Goal: Information Seeking & Learning: Learn about a topic

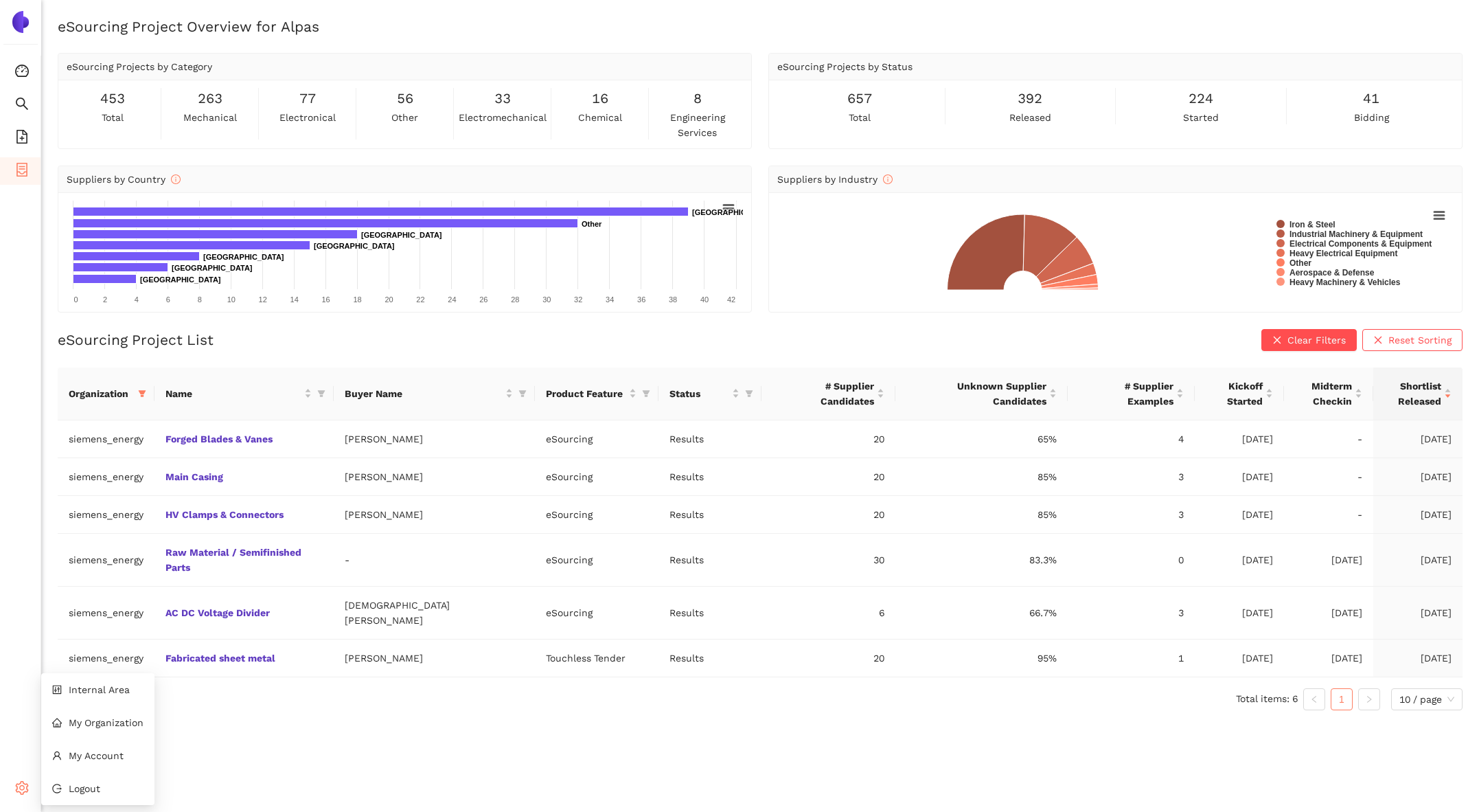
click at [19, 788] on icon "setting" at bounding box center [22, 788] width 14 height 14
click at [123, 684] on div "Organization Name Buyer Name Product Feature Status # Supplier Candidates Unkno…" at bounding box center [760, 544] width 1406 height 354
click at [22, 783] on icon "setting" at bounding box center [22, 788] width 14 height 14
click at [108, 693] on span "Internal Area" at bounding box center [99, 689] width 61 height 11
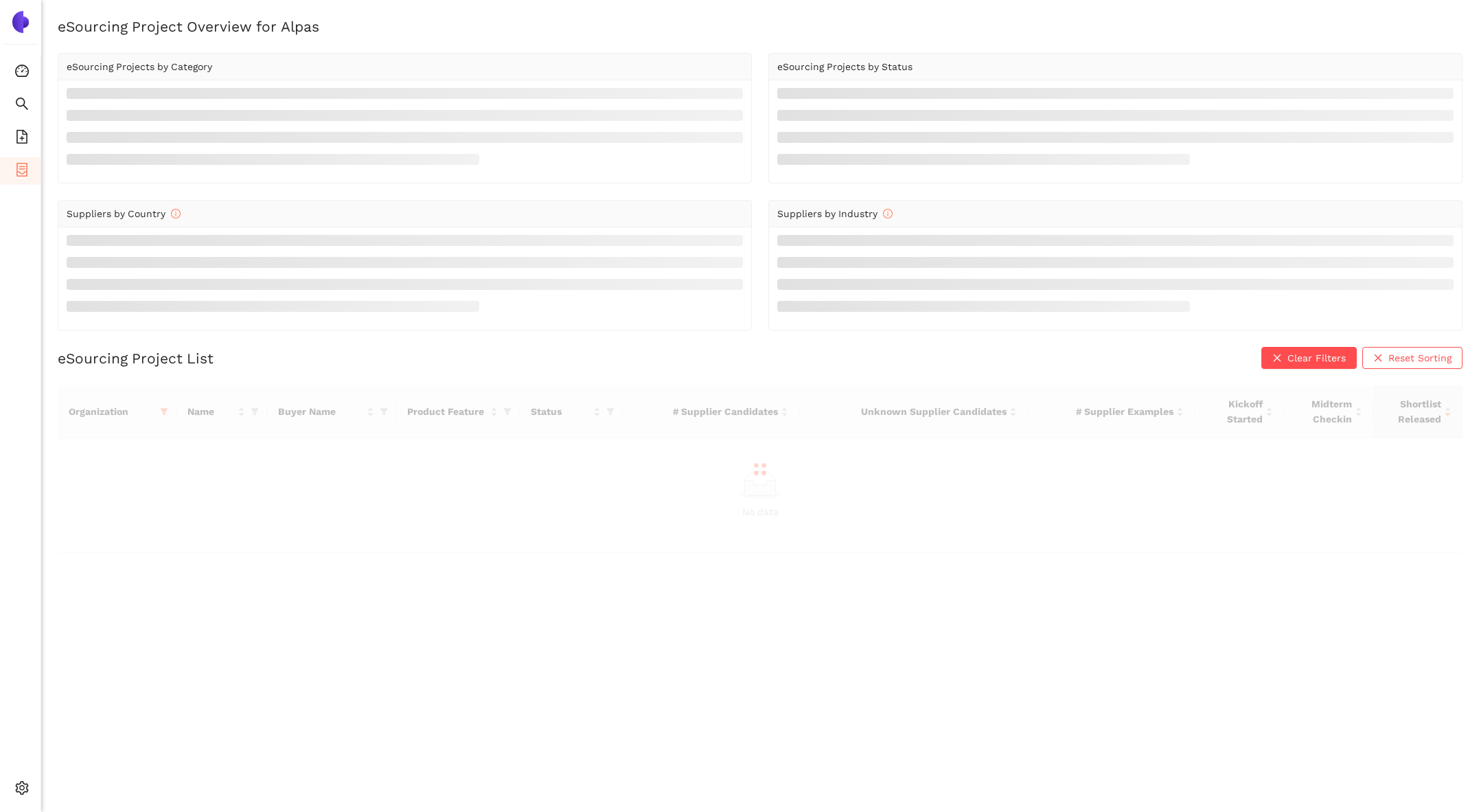
click at [164, 414] on div at bounding box center [760, 468] width 1406 height 167
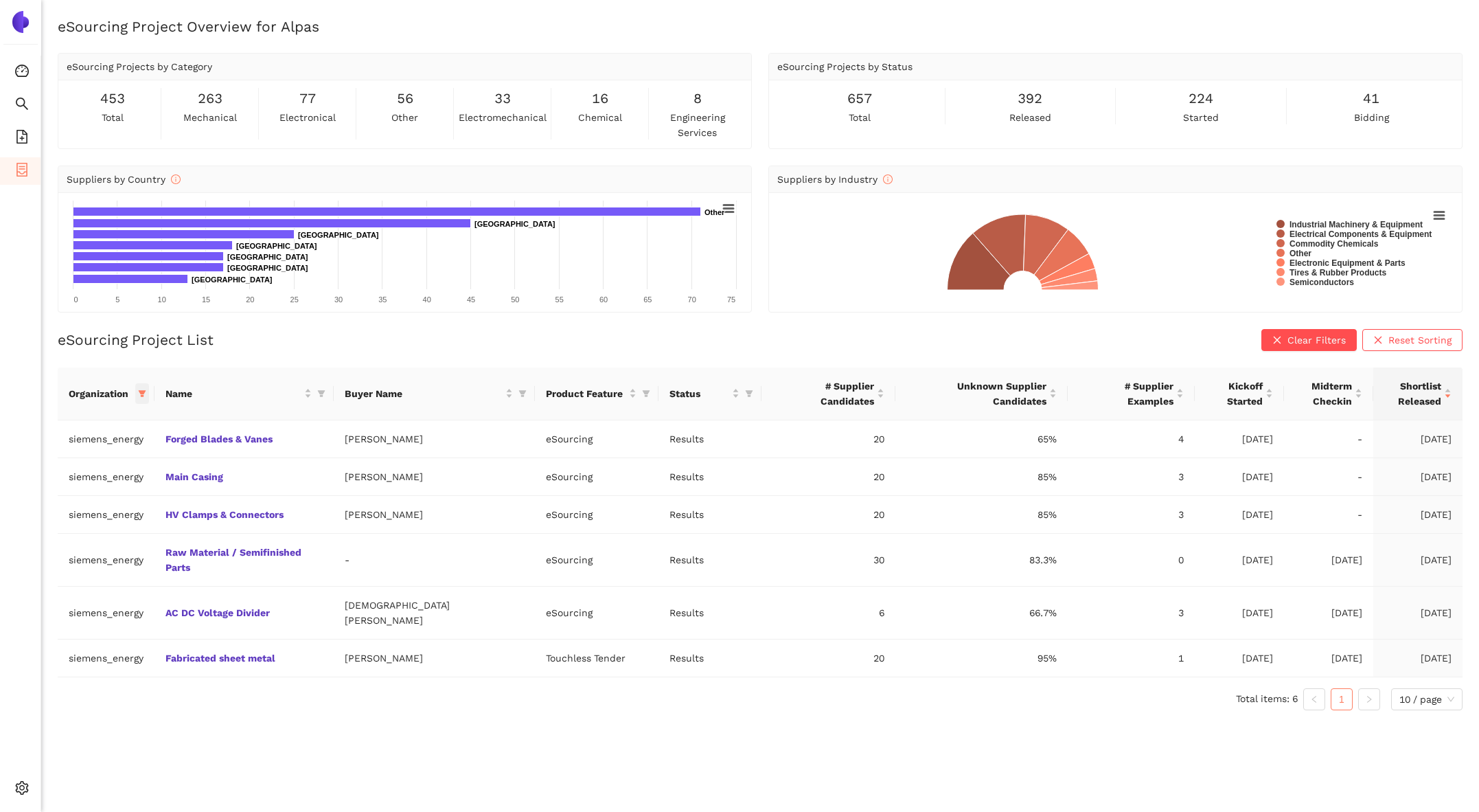
click at [149, 397] on span at bounding box center [142, 393] width 14 height 21
click at [50, 628] on span "Reset" at bounding box center [44, 633] width 26 height 15
checkbox input "false"
click at [66, 423] on input "text" at bounding box center [106, 420] width 120 height 15
type input "la"
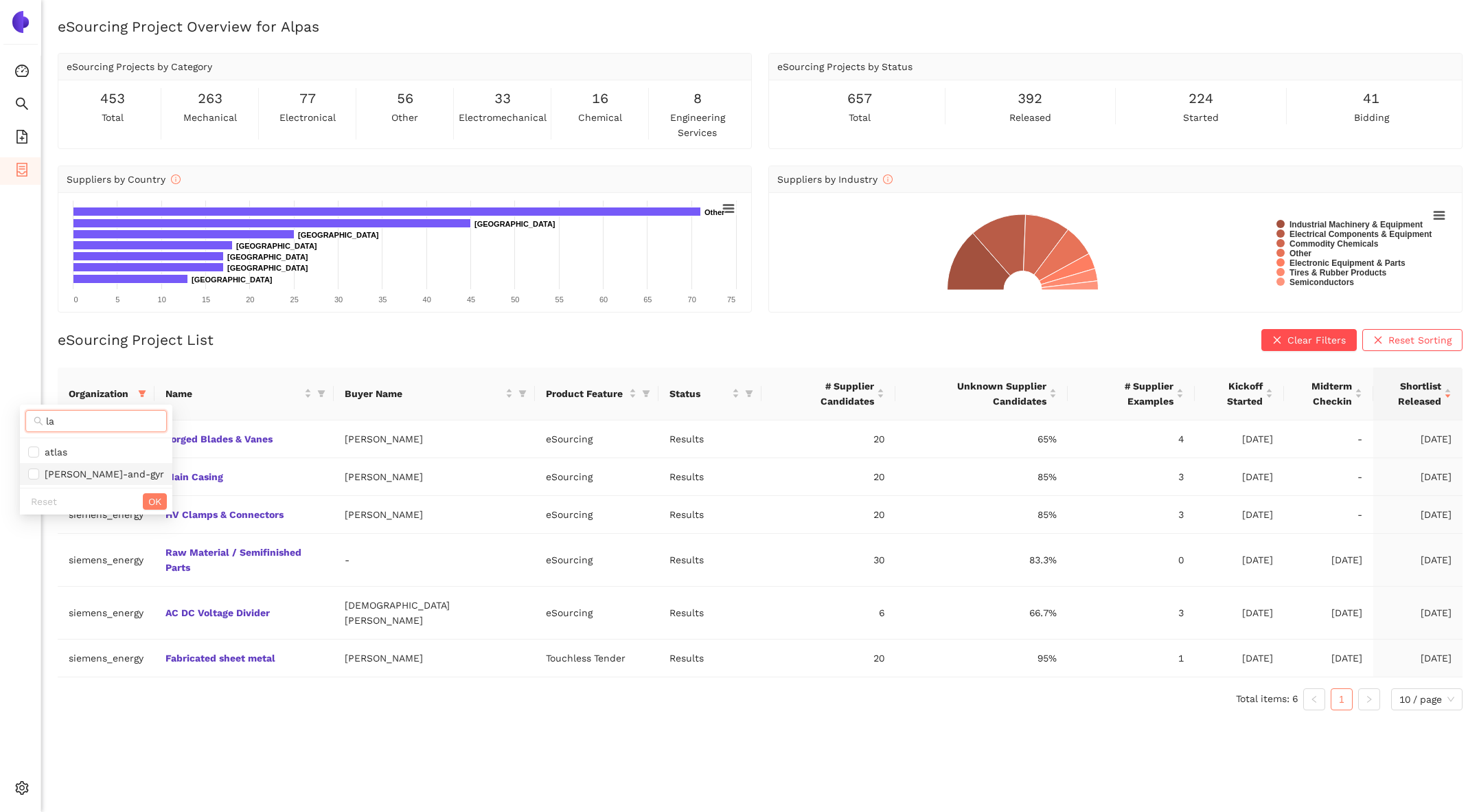
click at [93, 471] on span "[PERSON_NAME]-and-gyr" at bounding box center [102, 473] width 125 height 11
checkbox input "true"
click at [148, 499] on span "OK" at bounding box center [154, 501] width 13 height 15
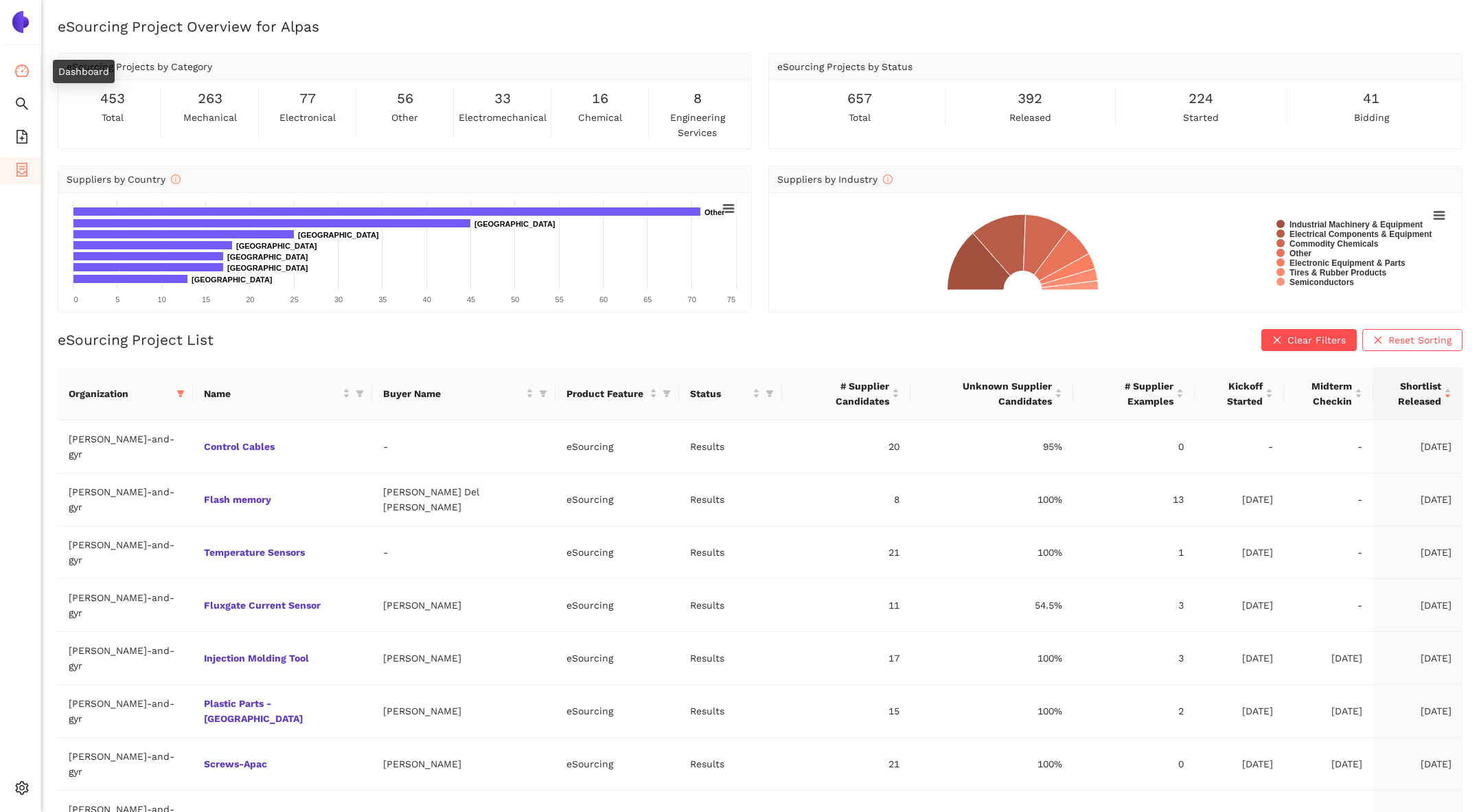
click at [24, 72] on icon "dashboard" at bounding box center [22, 71] width 14 height 14
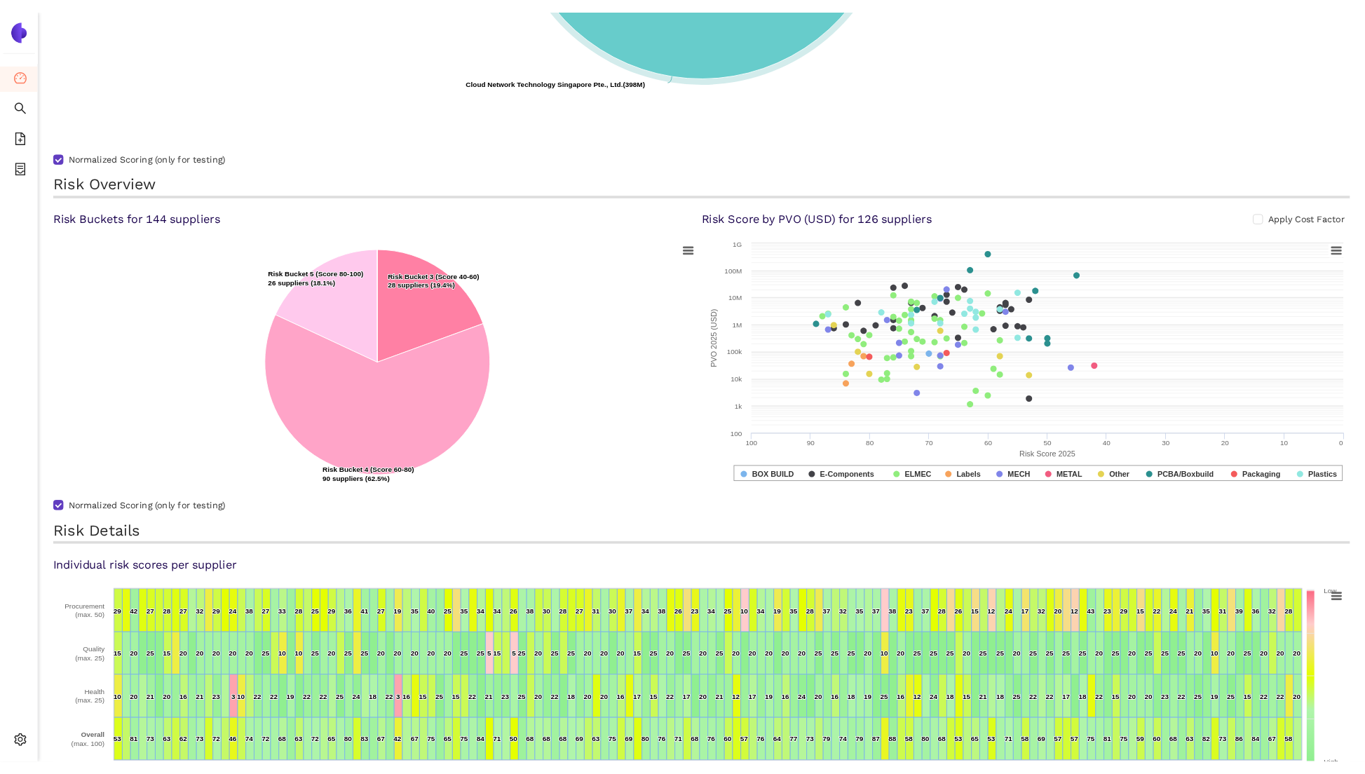
scroll to position [631, 0]
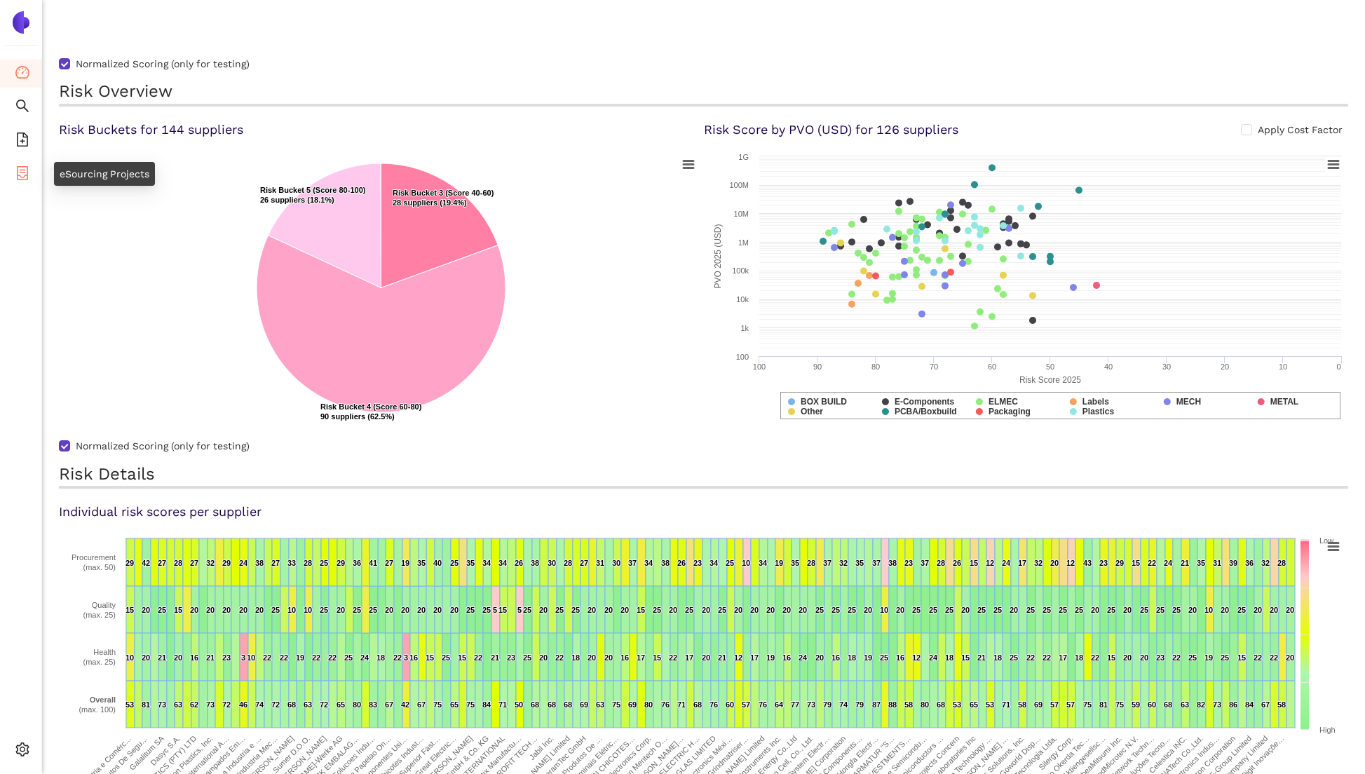
click at [20, 174] on icon "container" at bounding box center [22, 173] width 11 height 14
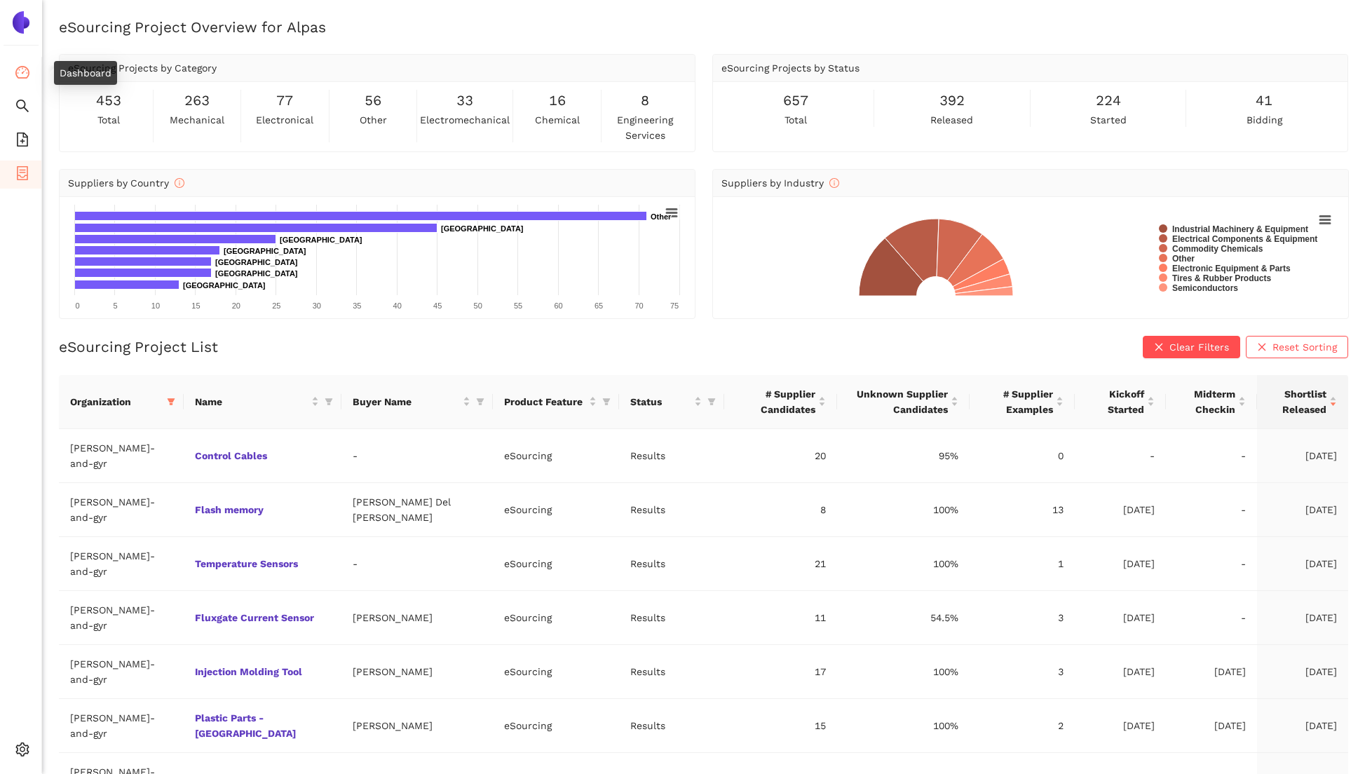
click at [26, 73] on icon "dashboard" at bounding box center [22, 72] width 14 height 14
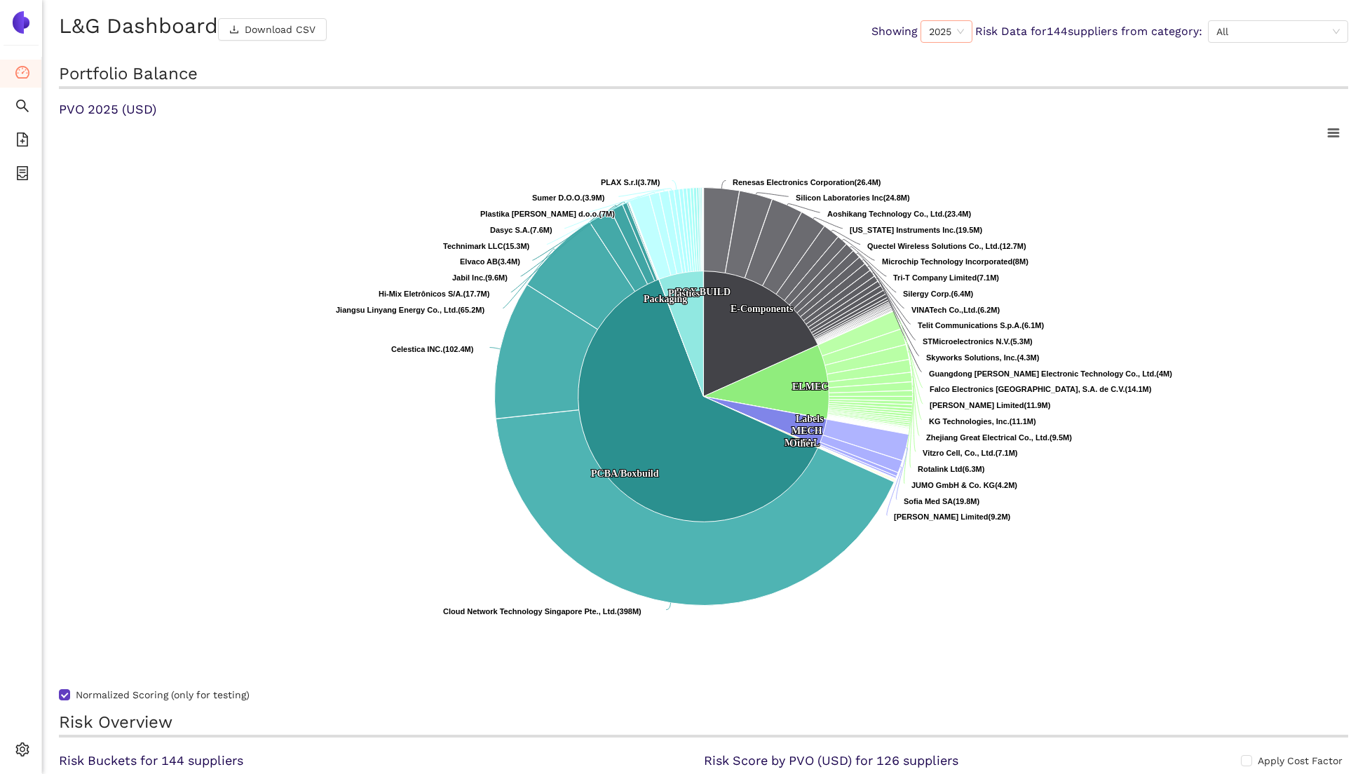
click at [962, 39] on div "2025" at bounding box center [947, 31] width 52 height 22
click at [943, 83] on div "2022" at bounding box center [943, 80] width 36 height 15
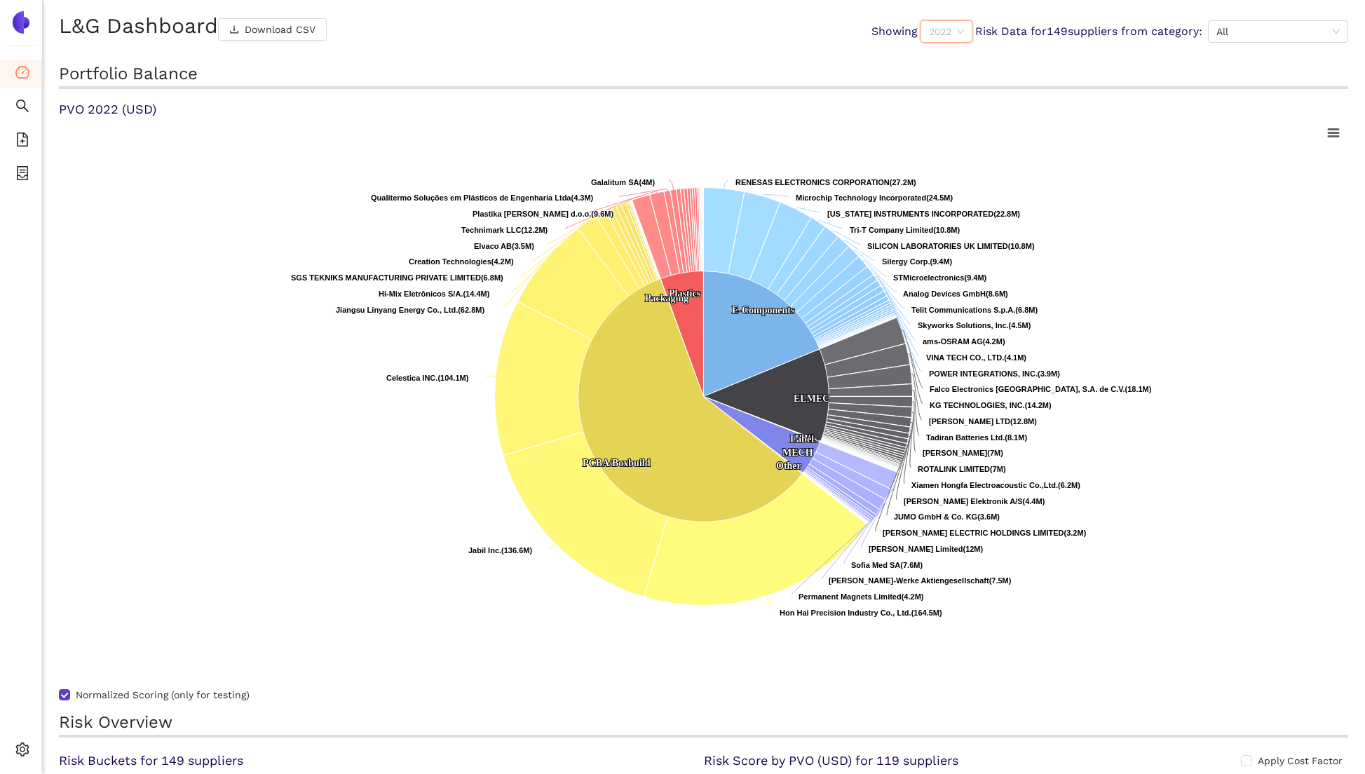
click at [954, 30] on span "2022" at bounding box center [946, 31] width 35 height 21
click at [950, 108] on div "2023" at bounding box center [943, 102] width 36 height 15
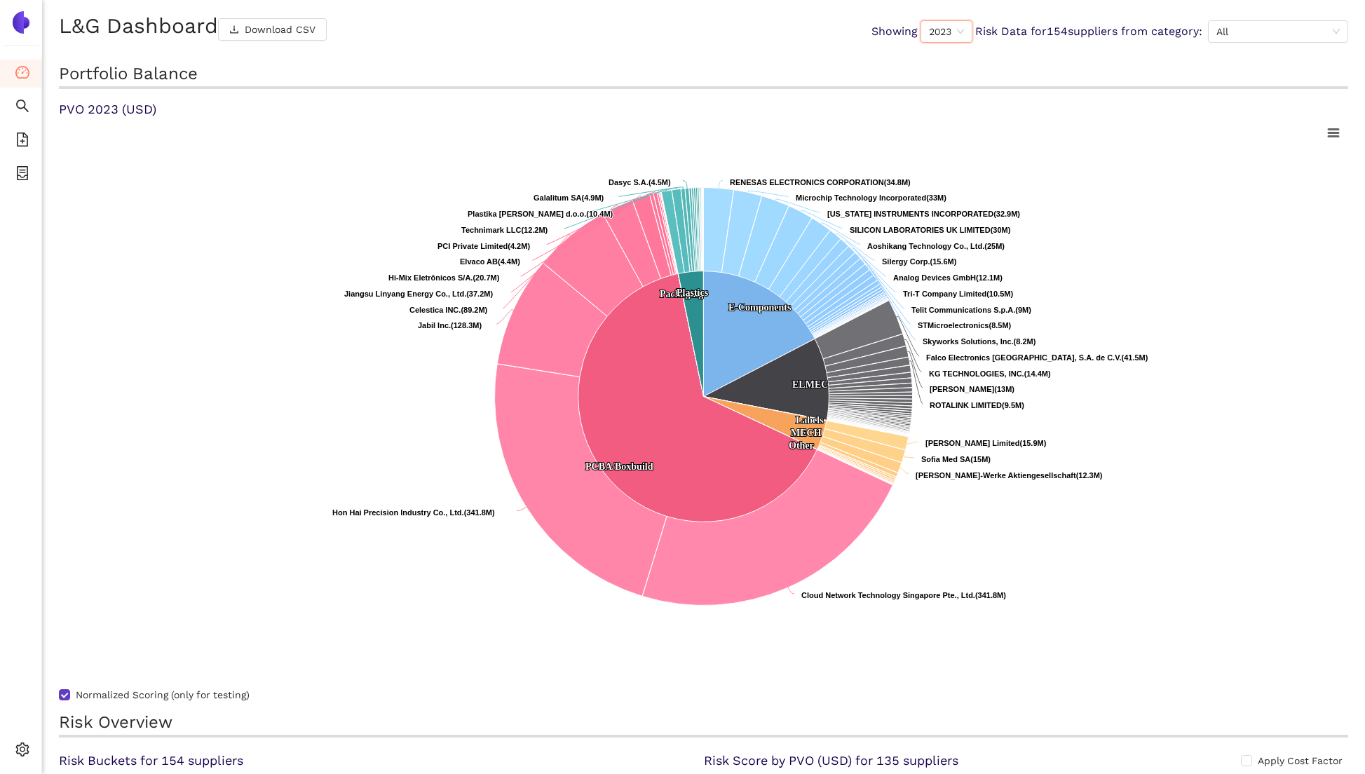
click at [940, 36] on span "2023" at bounding box center [946, 31] width 35 height 21
click at [945, 147] on div "2025" at bounding box center [943, 147] width 36 height 15
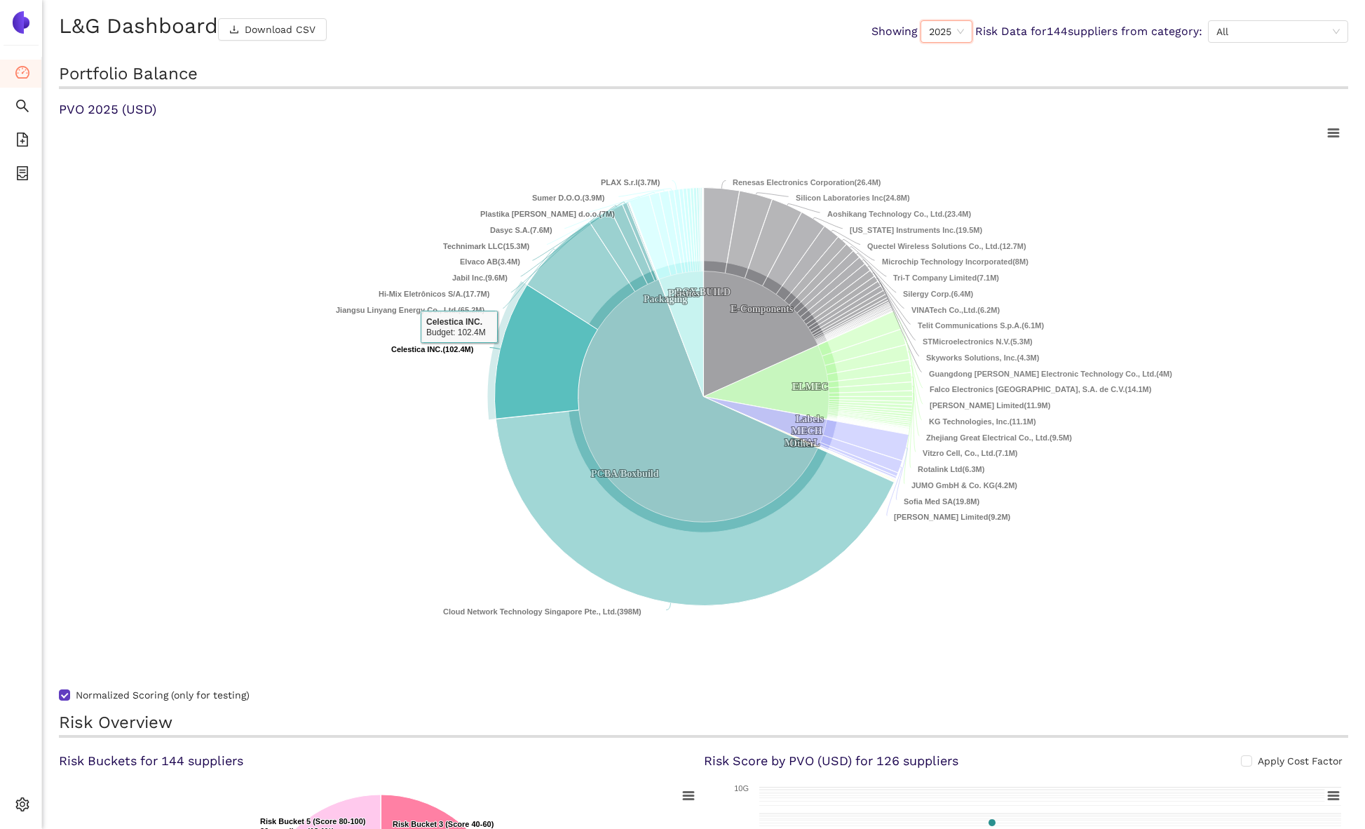
click at [437, 352] on tspan "Celestica INC." at bounding box center [416, 349] width 51 height 8
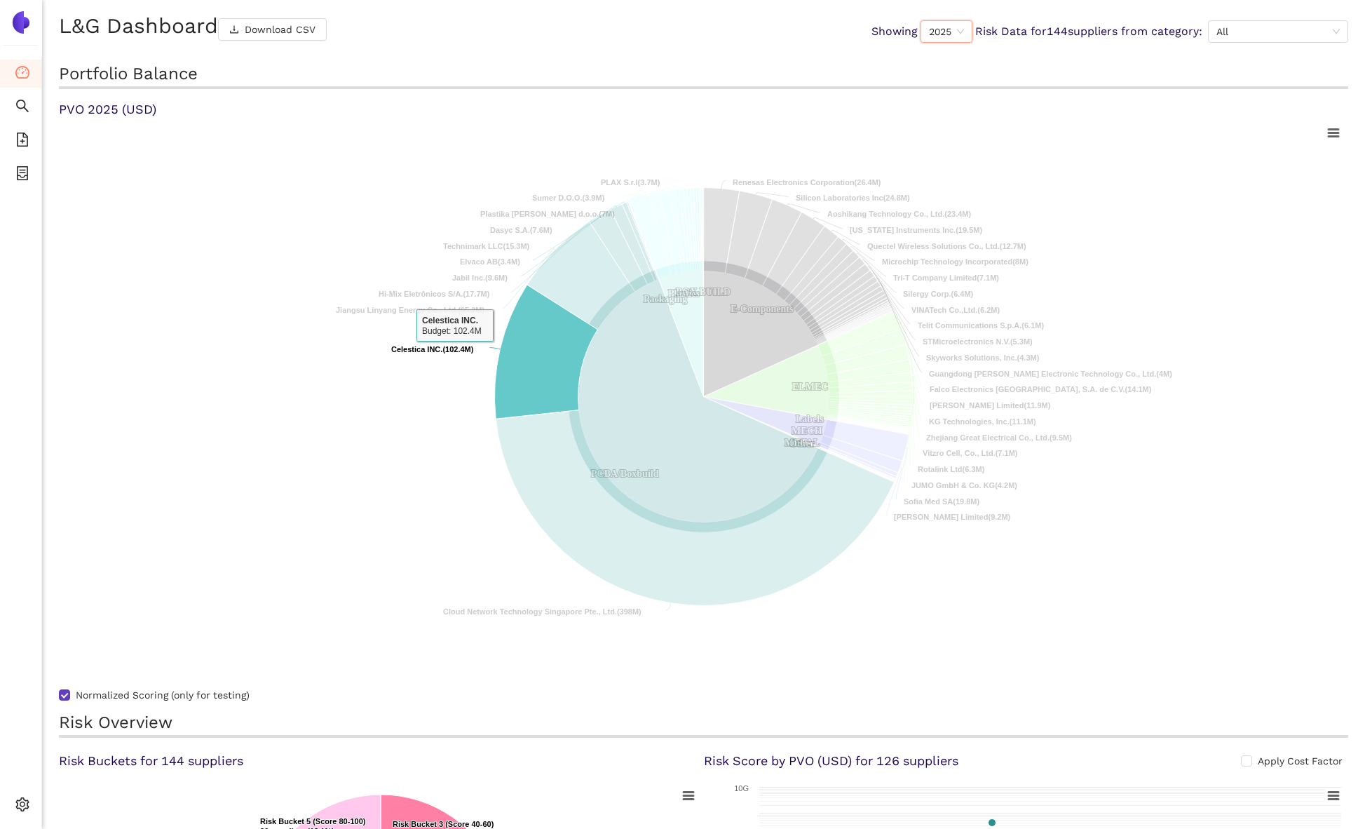
click at [532, 353] on icon at bounding box center [546, 352] width 103 height 134
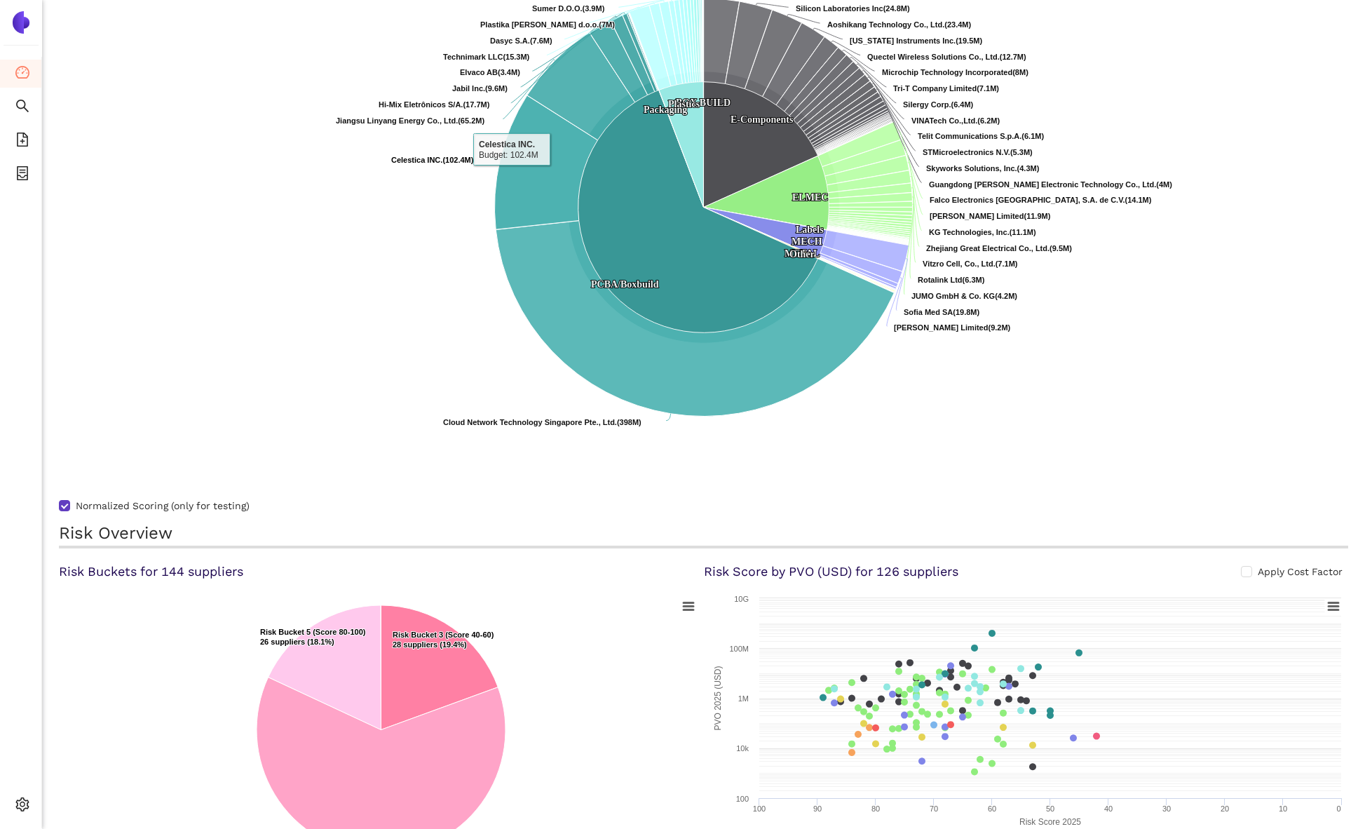
scroll to position [631, 0]
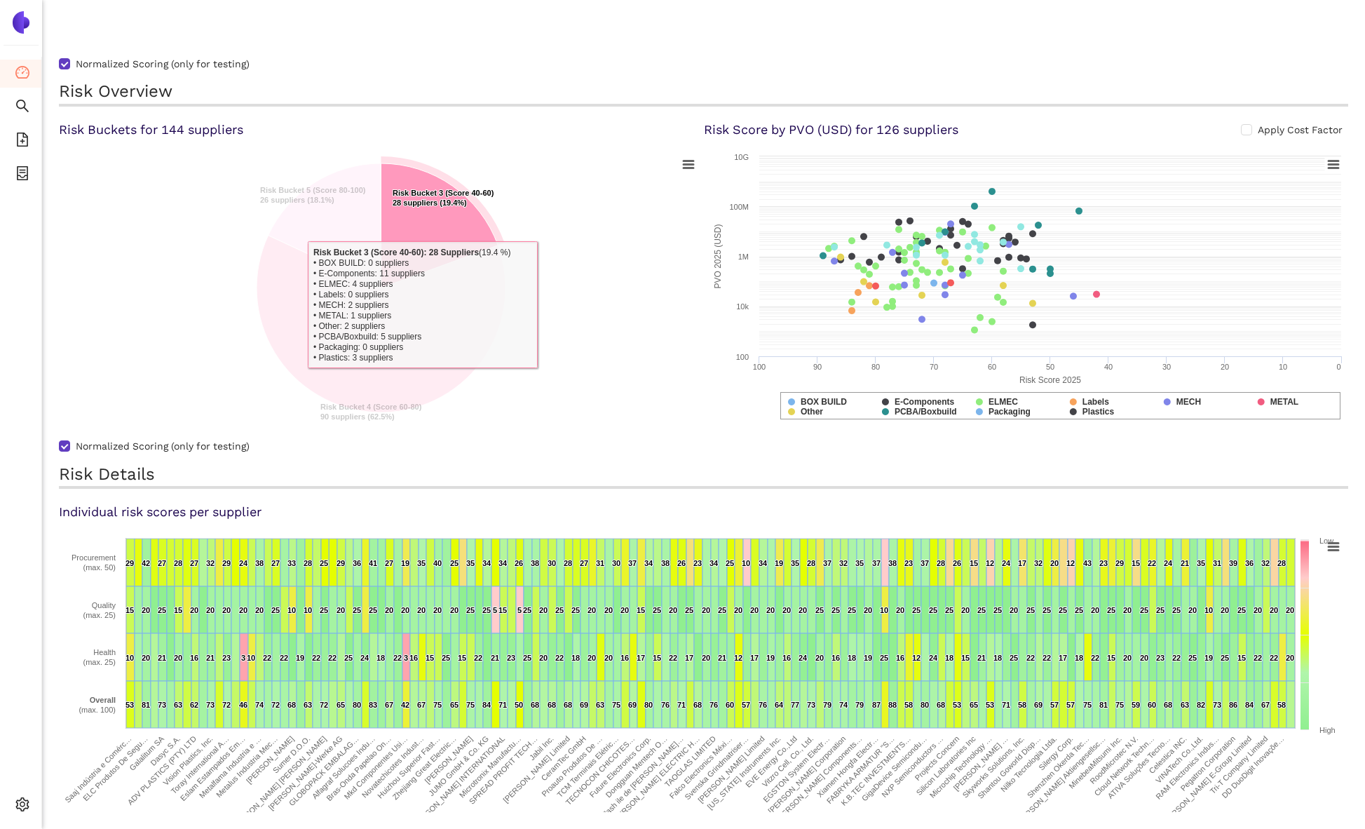
click at [424, 229] on icon at bounding box center [439, 225] width 117 height 125
click at [421, 224] on icon at bounding box center [443, 220] width 117 height 125
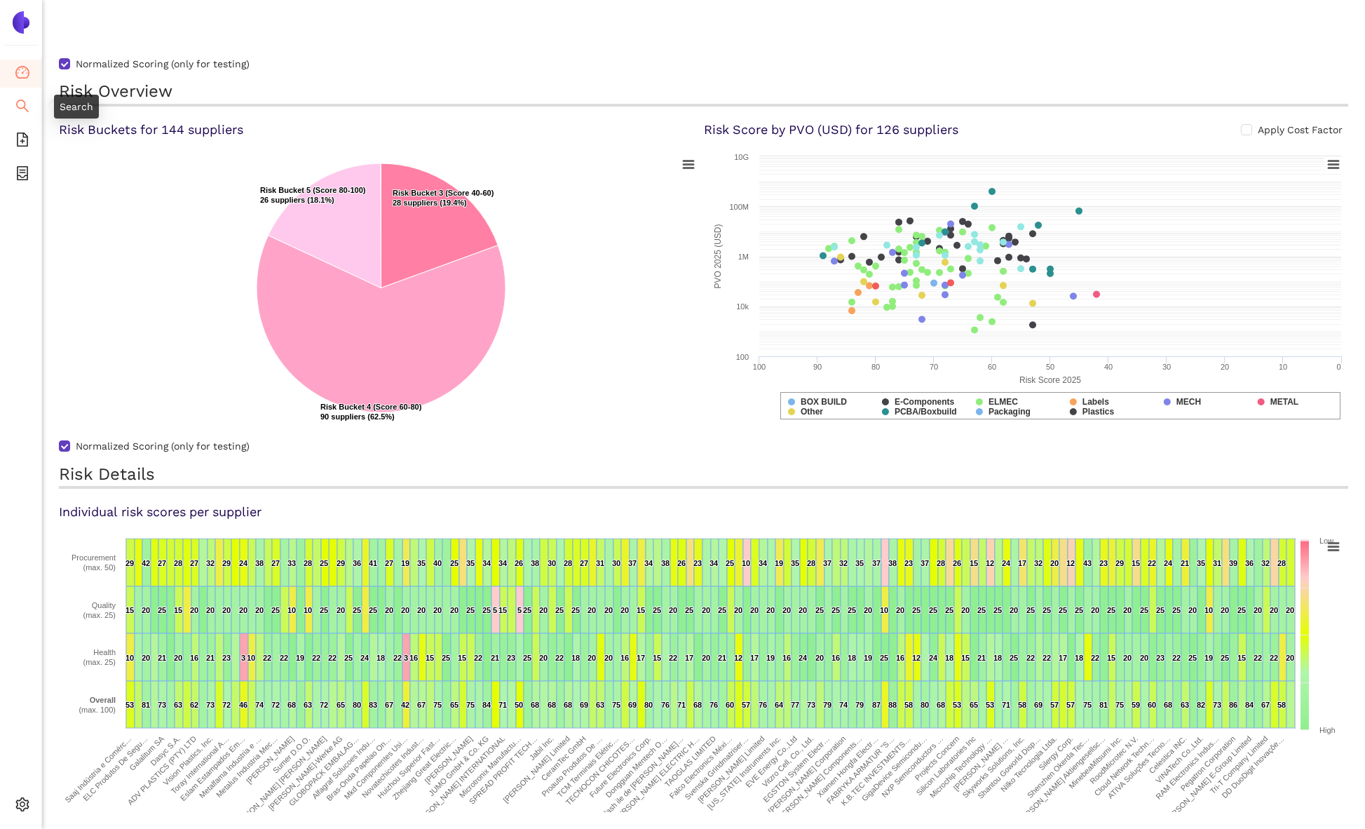
click at [27, 106] on icon "search" at bounding box center [22, 106] width 14 height 14
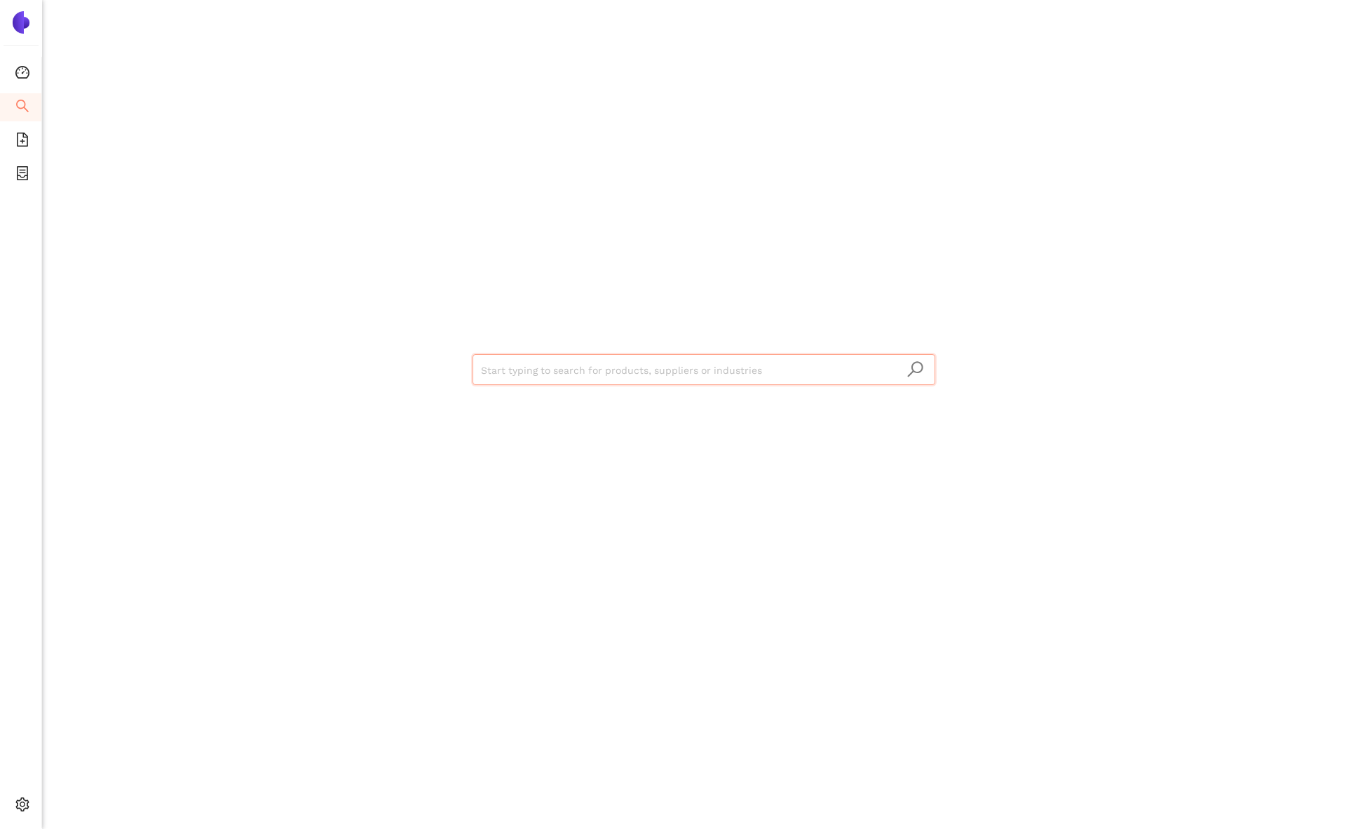
click at [513, 370] on input "search" at bounding box center [704, 370] width 446 height 31
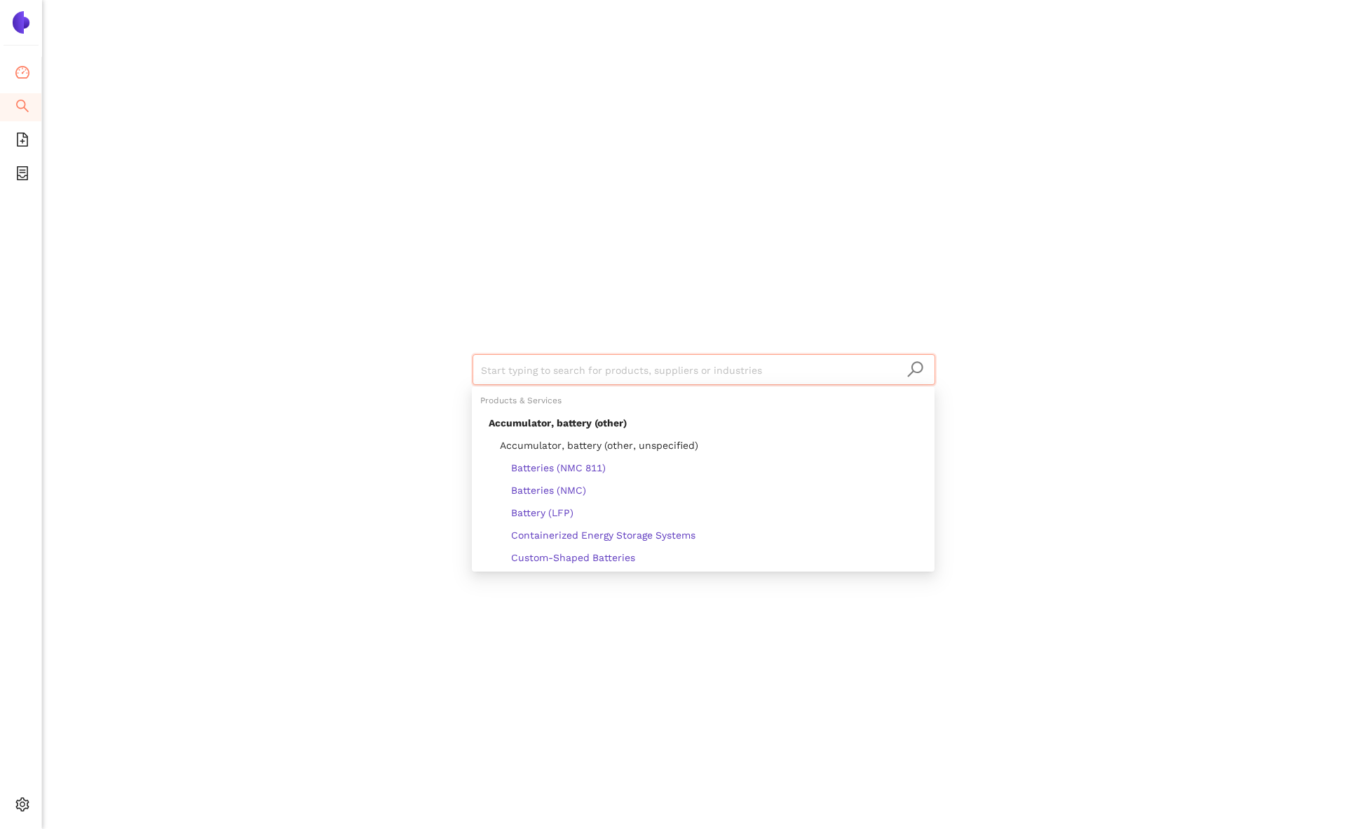
click at [25, 66] on icon "dashboard" at bounding box center [22, 72] width 14 height 13
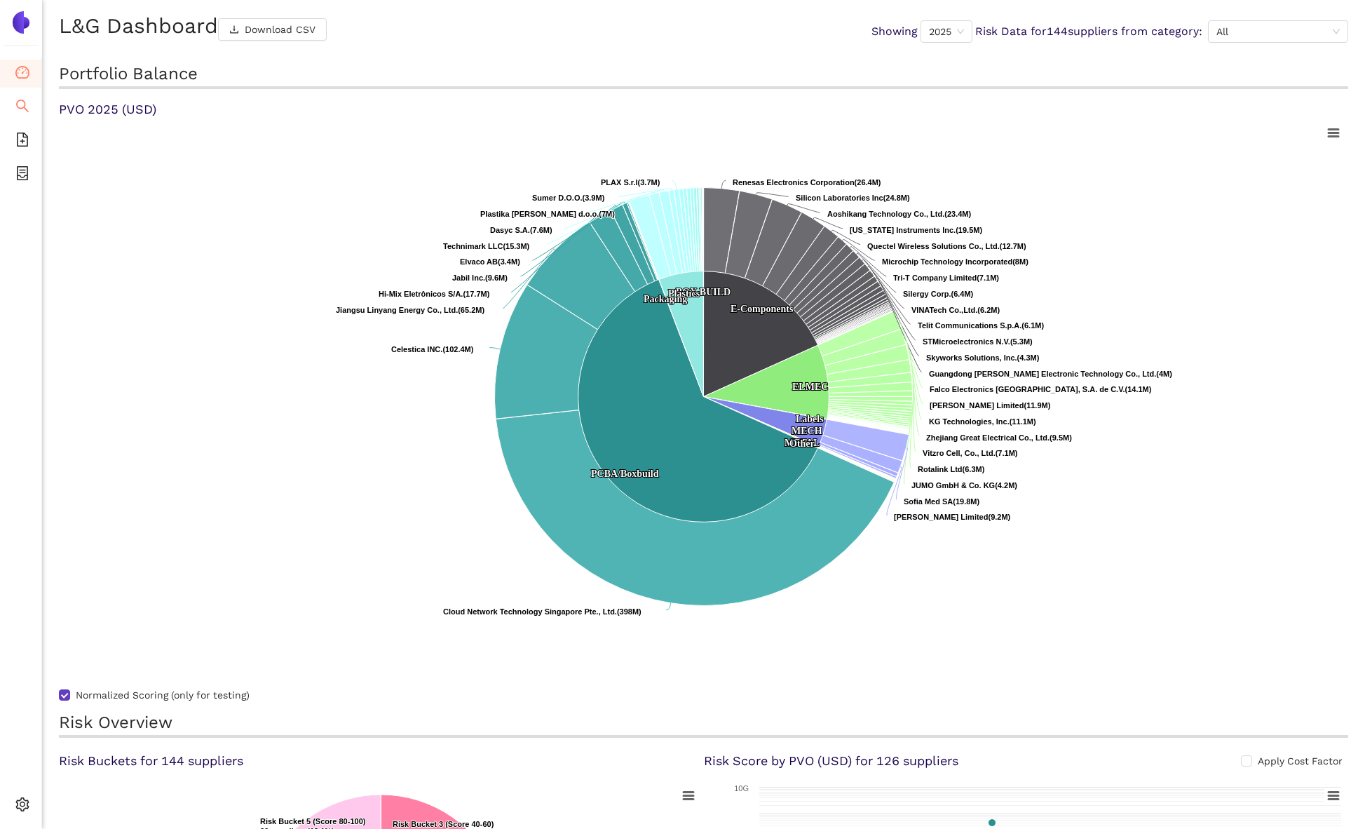
click at [20, 107] on icon "search" at bounding box center [22, 106] width 13 height 13
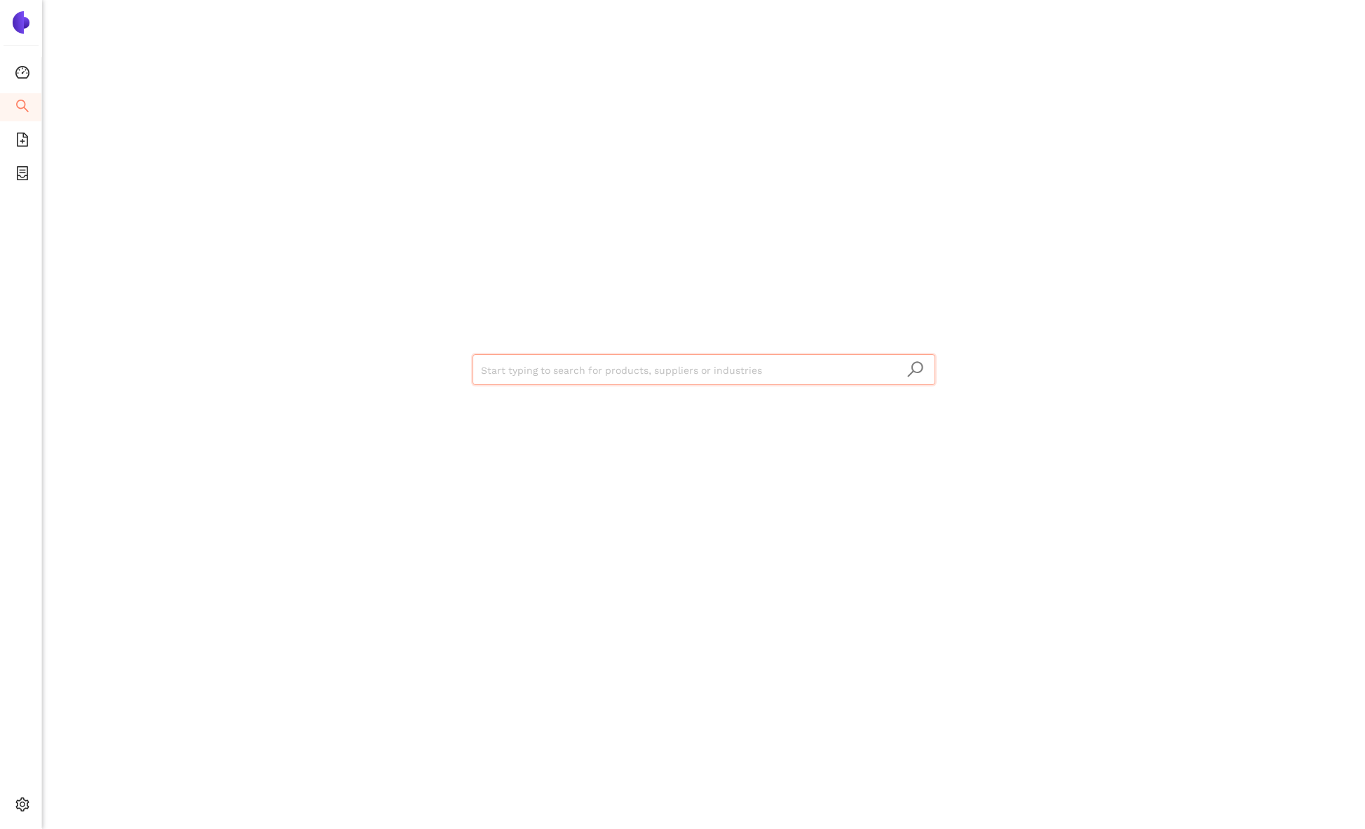
type input "l"
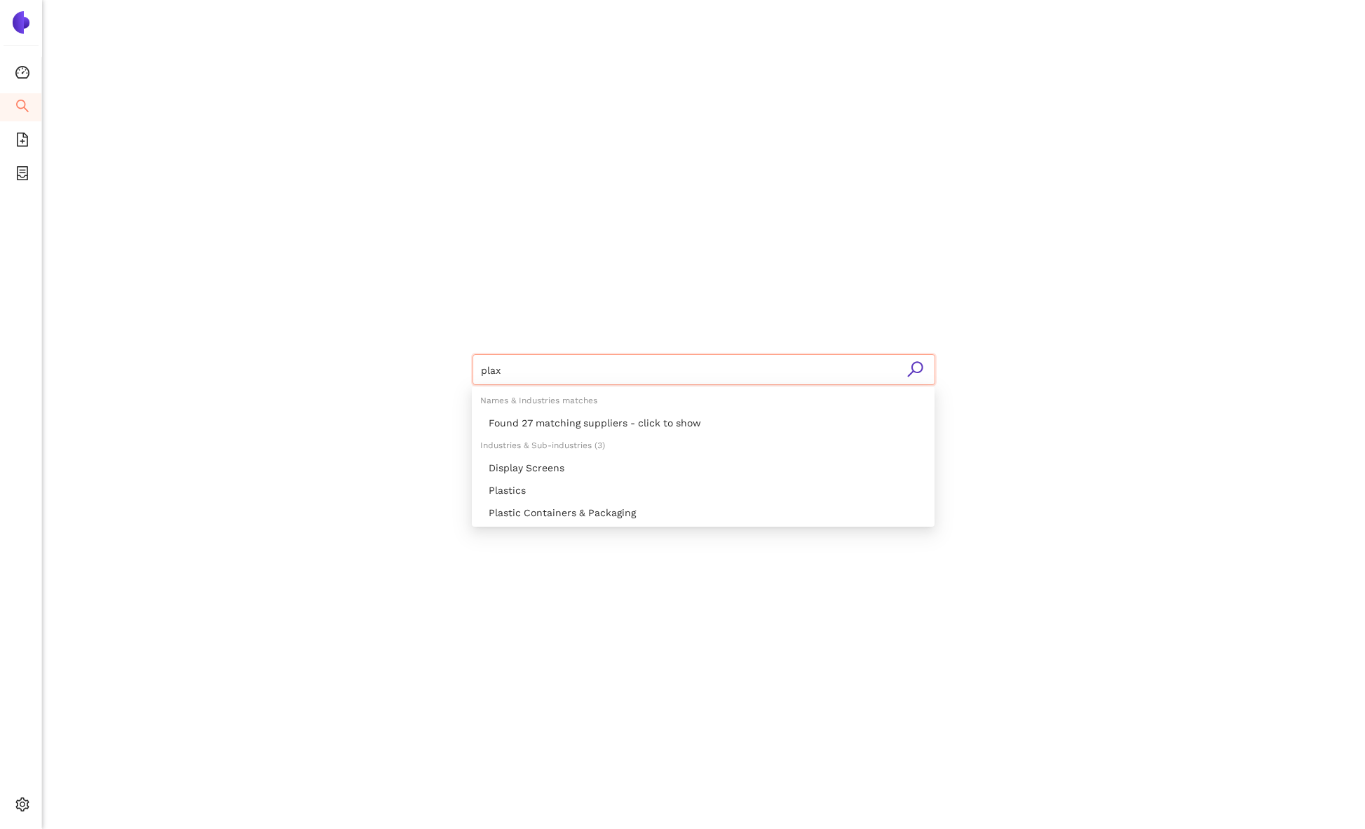
type input "plax"
click at [412, 278] on div "plax" at bounding box center [703, 368] width 841 height 736
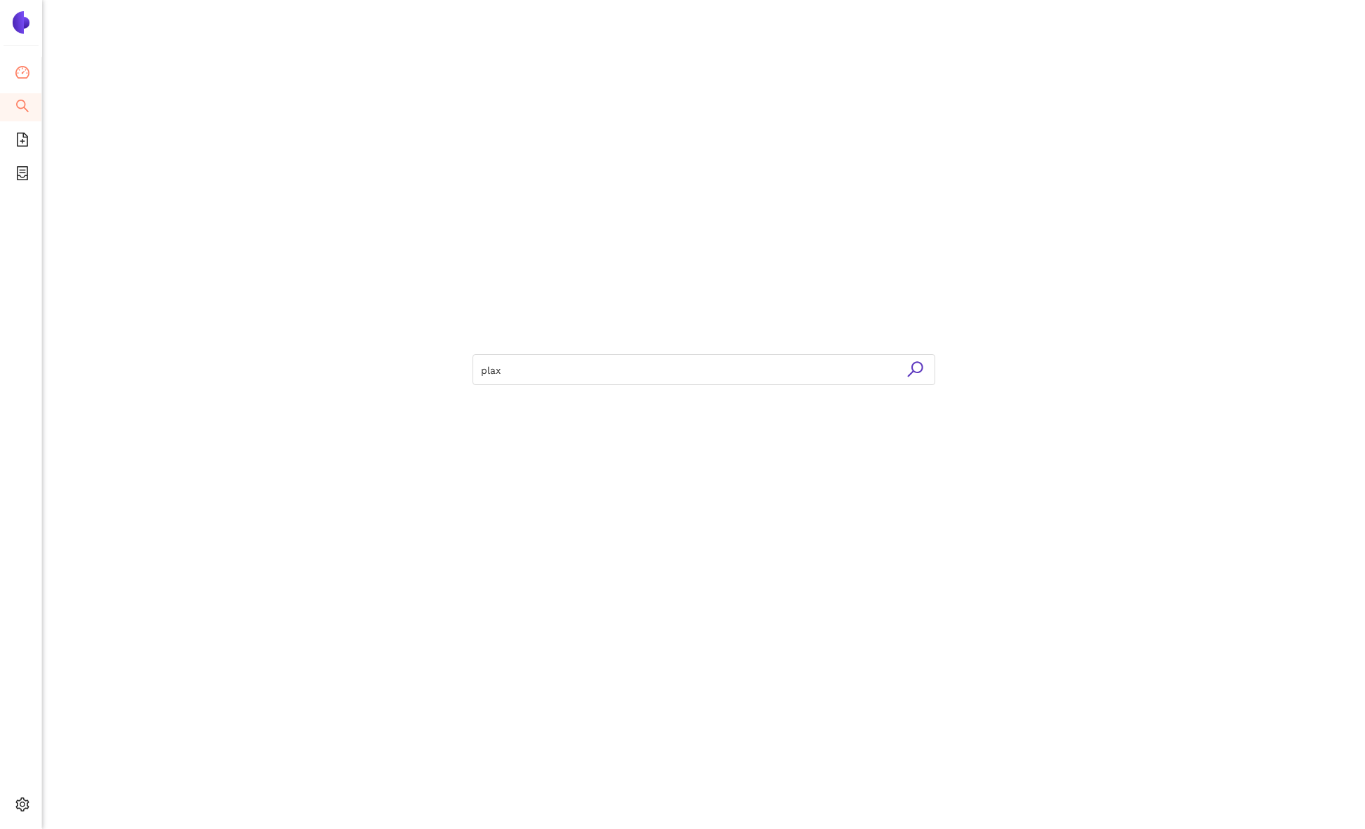
click at [25, 67] on icon "dashboard" at bounding box center [22, 72] width 14 height 13
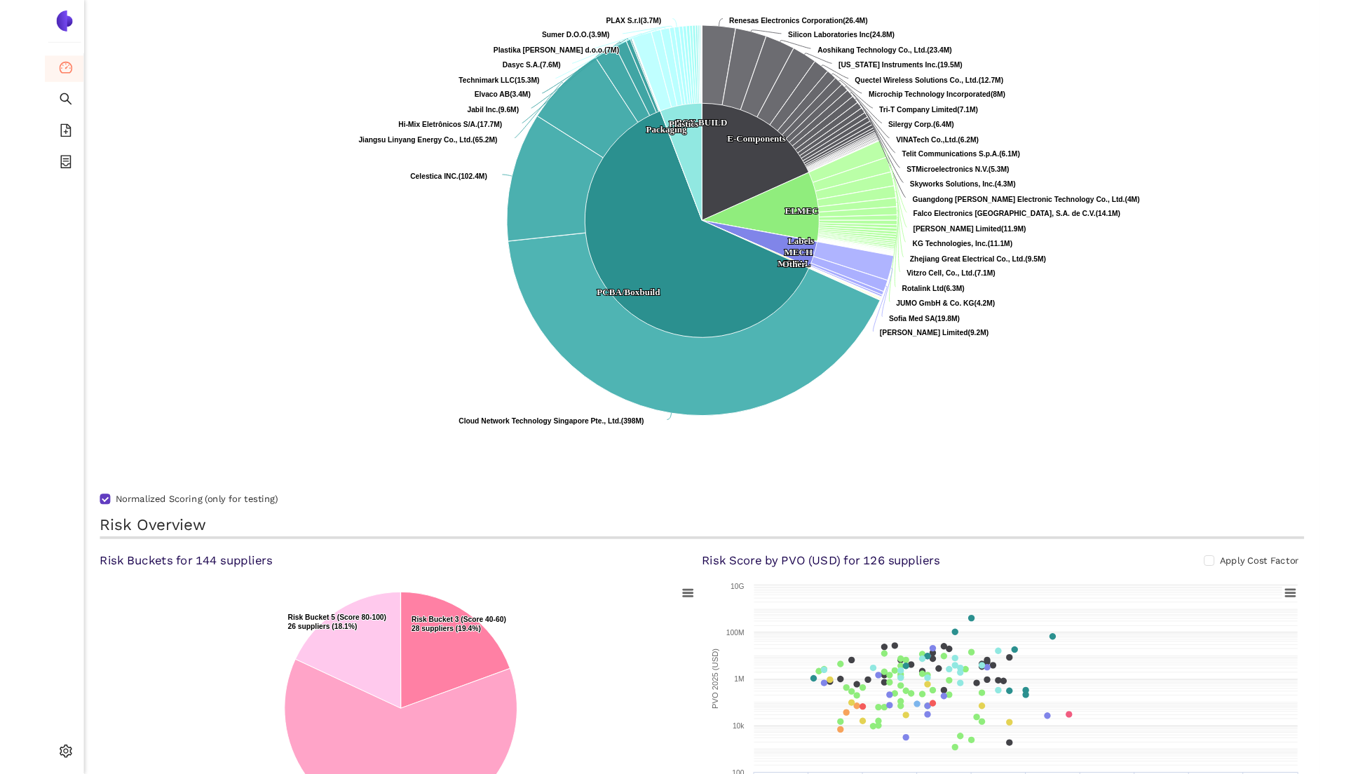
scroll to position [631, 0]
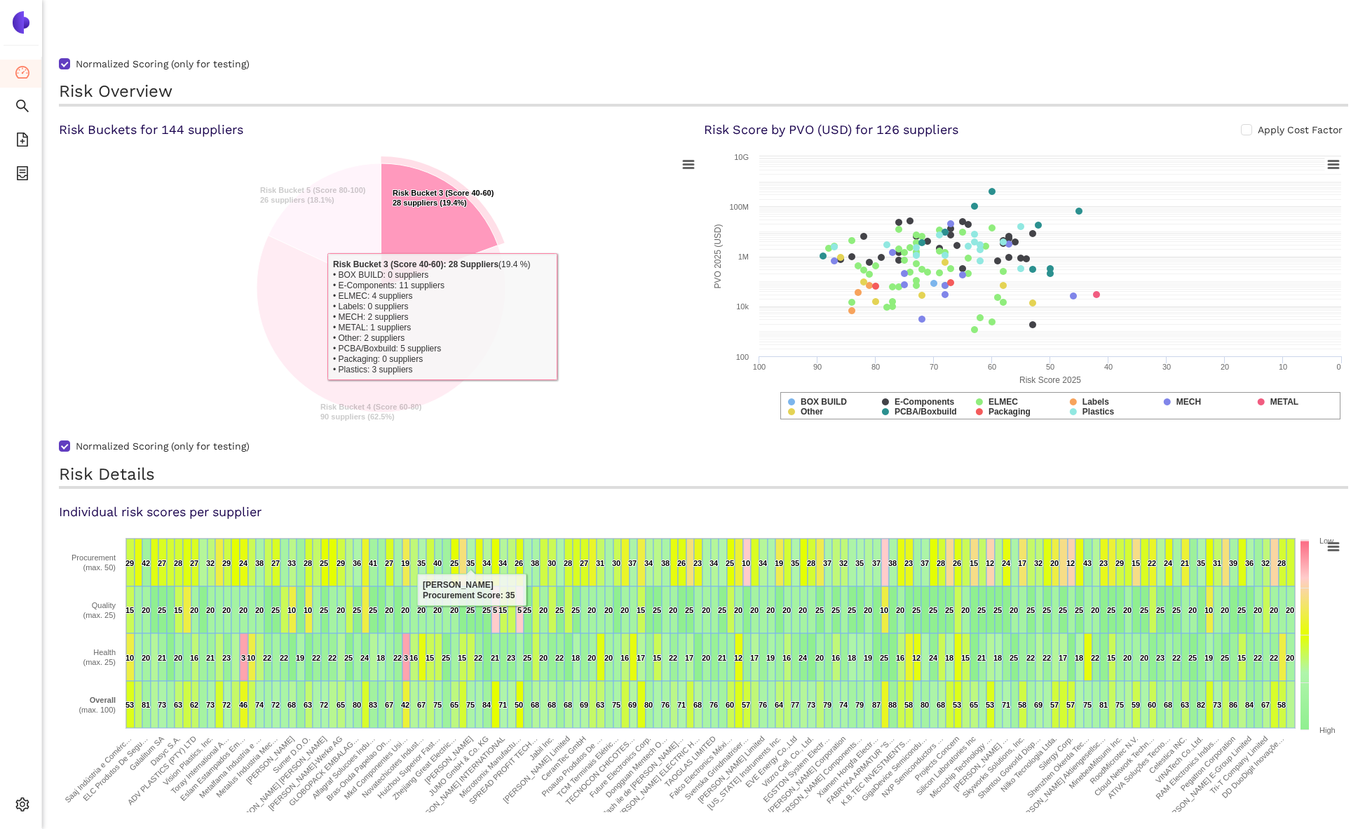
click at [440, 237] on icon at bounding box center [439, 225] width 117 height 125
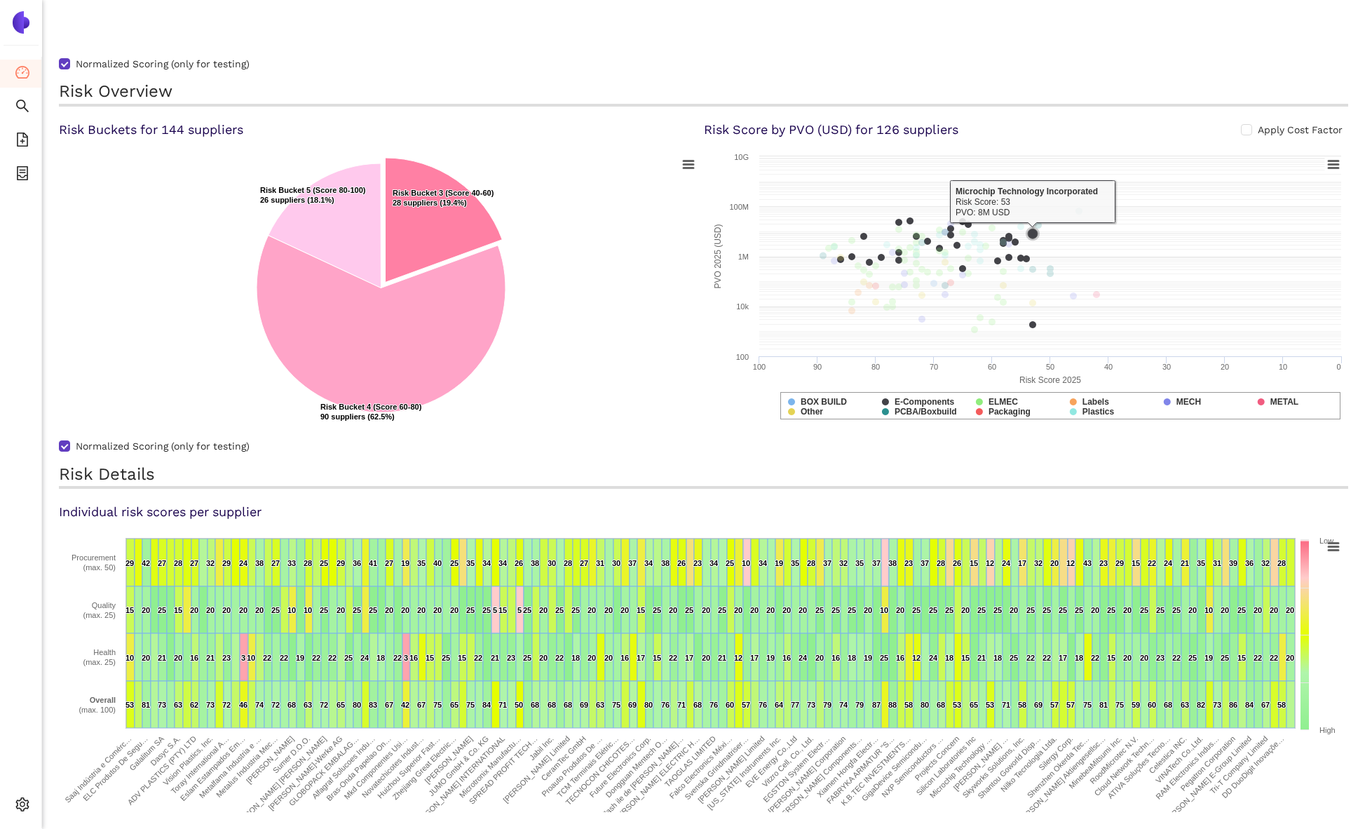
click at [1035, 234] on icon at bounding box center [1033, 234] width 10 height 10
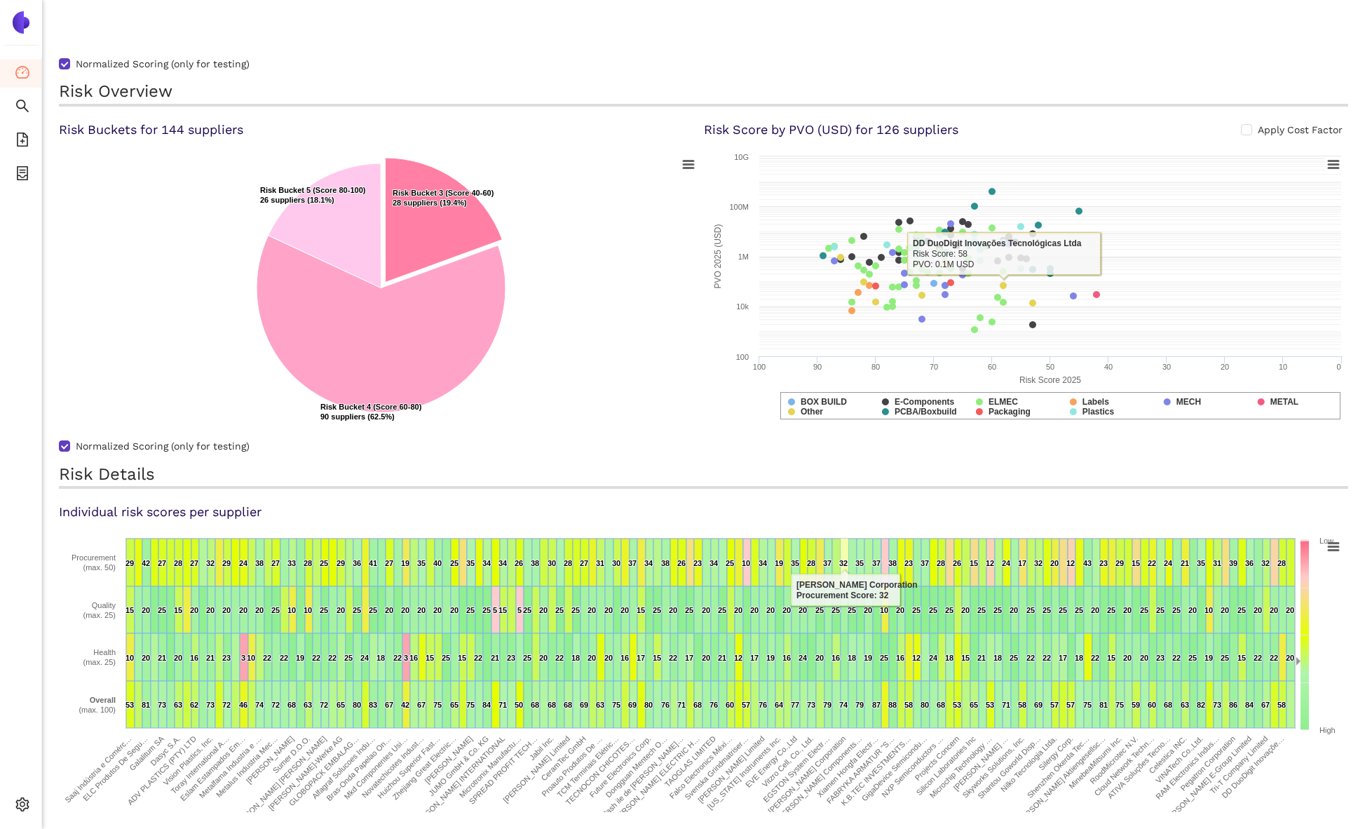
click at [841, 547] on icon at bounding box center [845, 563] width 8 height 48
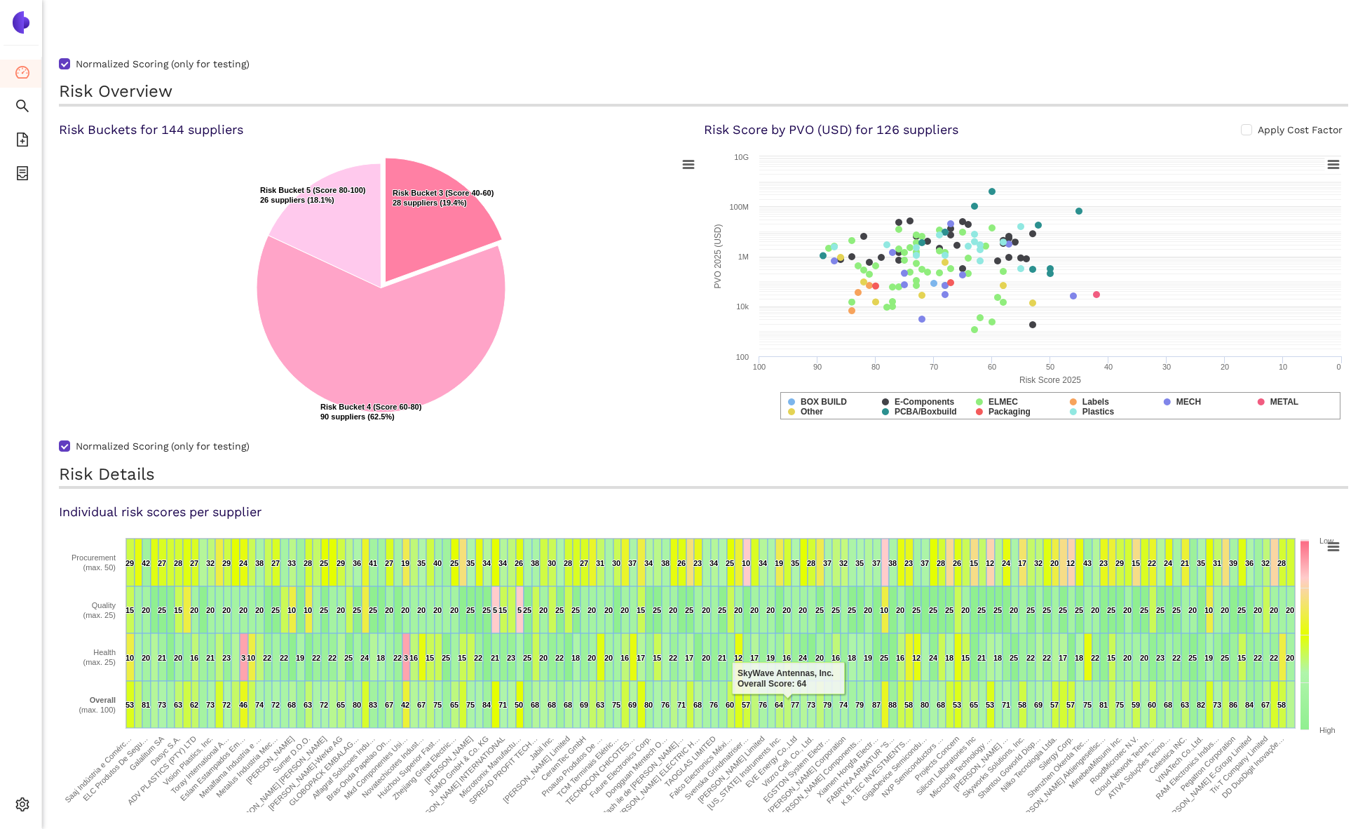
click at [769, 774] on text "Vitzro Cell, Co., Ltd." at bounding box center [788, 761] width 55 height 55
drag, startPoint x: 769, startPoint y: 774, endPoint x: 592, endPoint y: 759, distance: 178.0
click at [593, 759] on g "Saaj Indústria e Comércio de Materiais Plásticos LTDA Saaj Indústria e Comérc… …" at bounding box center [674, 784] width 1223 height 100
click at [592, 759] on text "TCM Terminais Elétricos Ltda TCM Terminais Elétric…" at bounding box center [587, 766] width 65 height 65
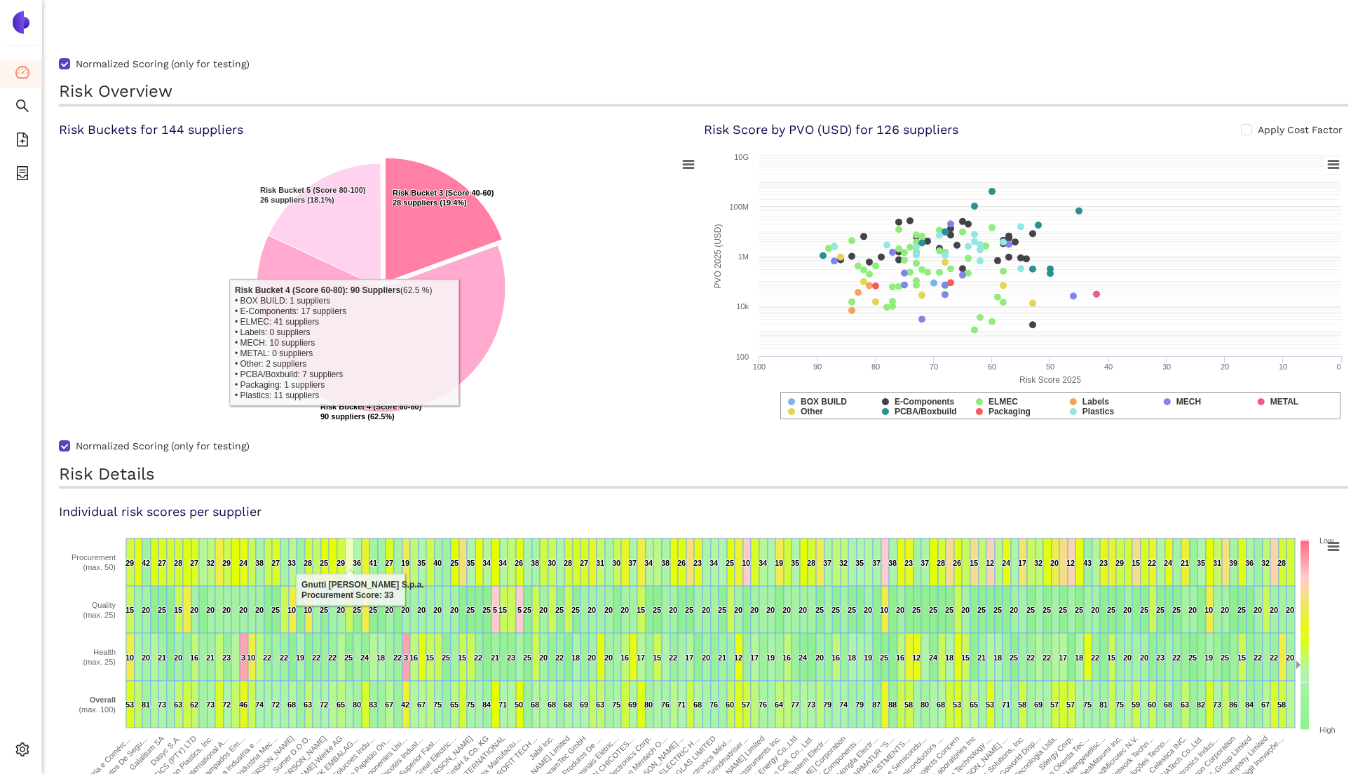
click at [347, 560] on icon at bounding box center [350, 563] width 8 height 48
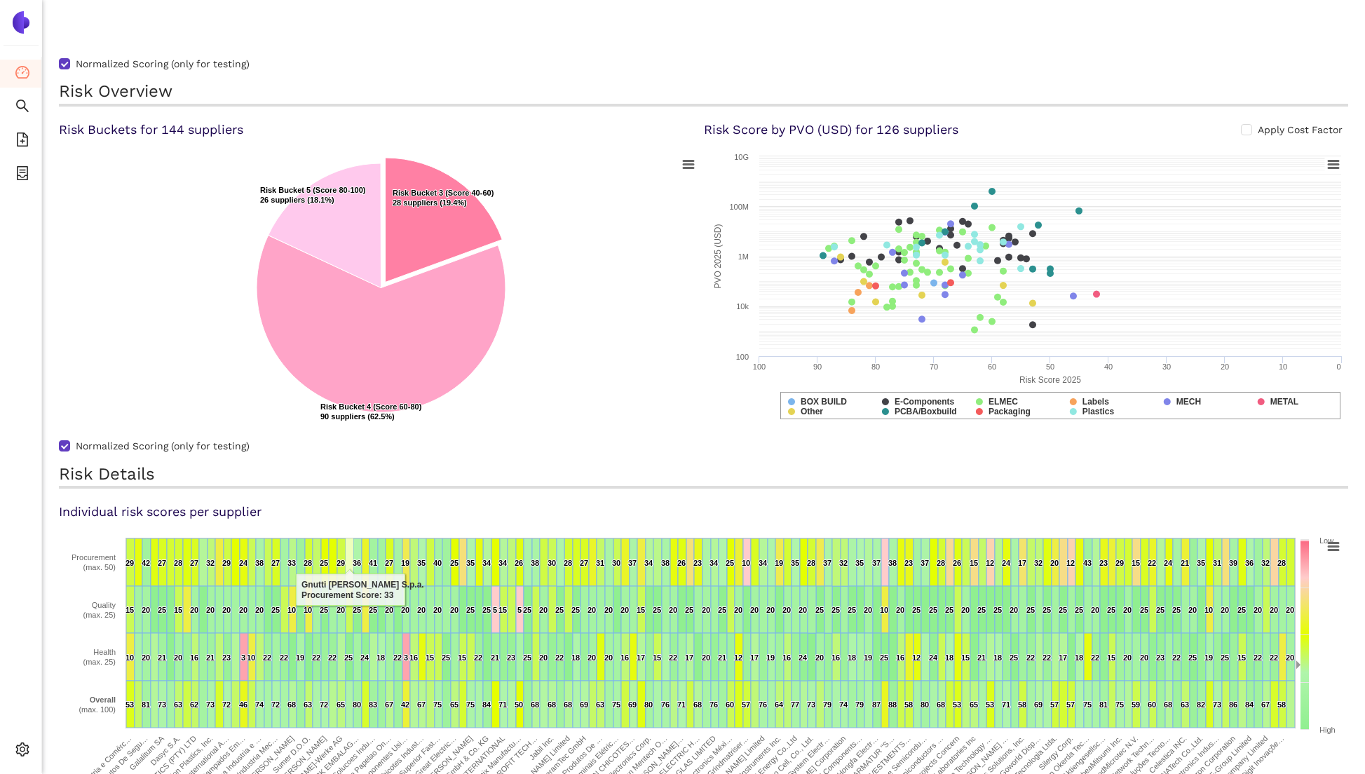
click at [347, 560] on icon at bounding box center [350, 563] width 8 height 48
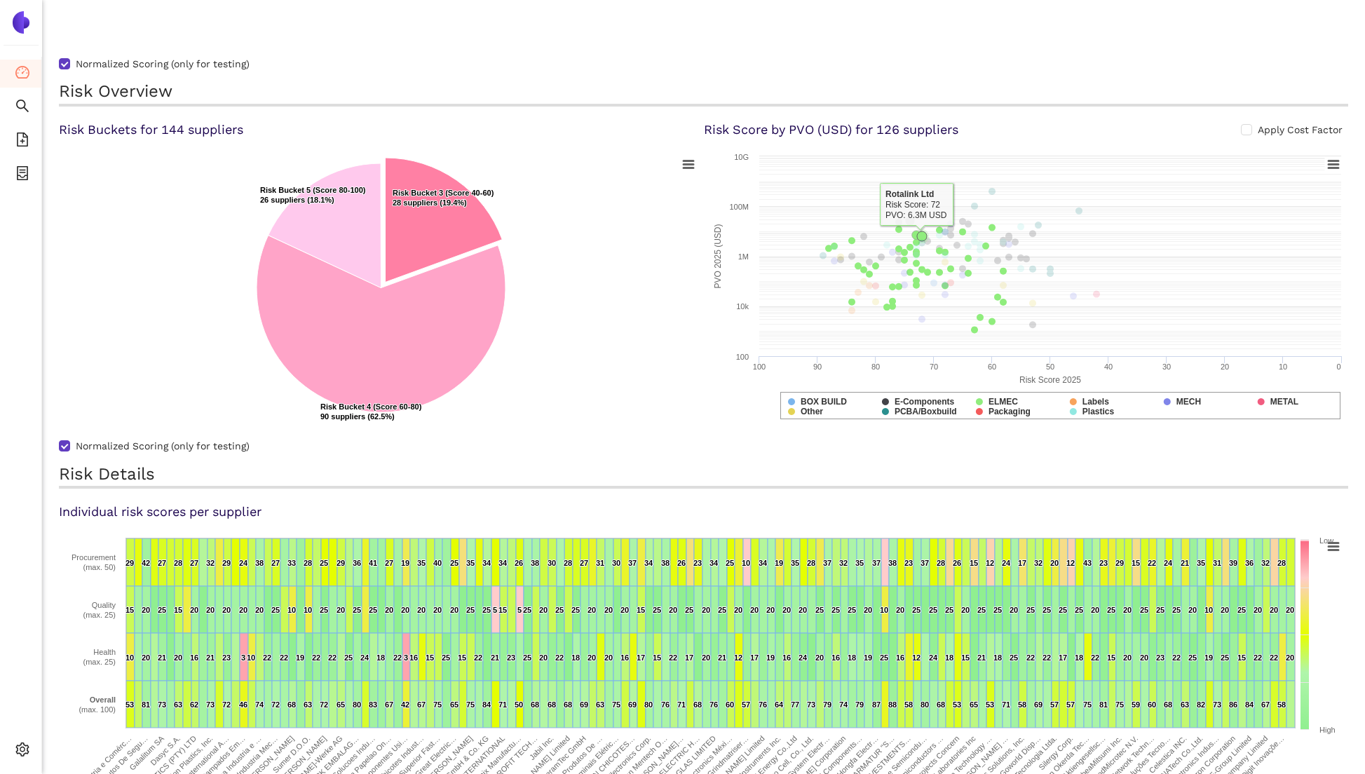
click at [923, 236] on icon at bounding box center [922, 236] width 10 height 10
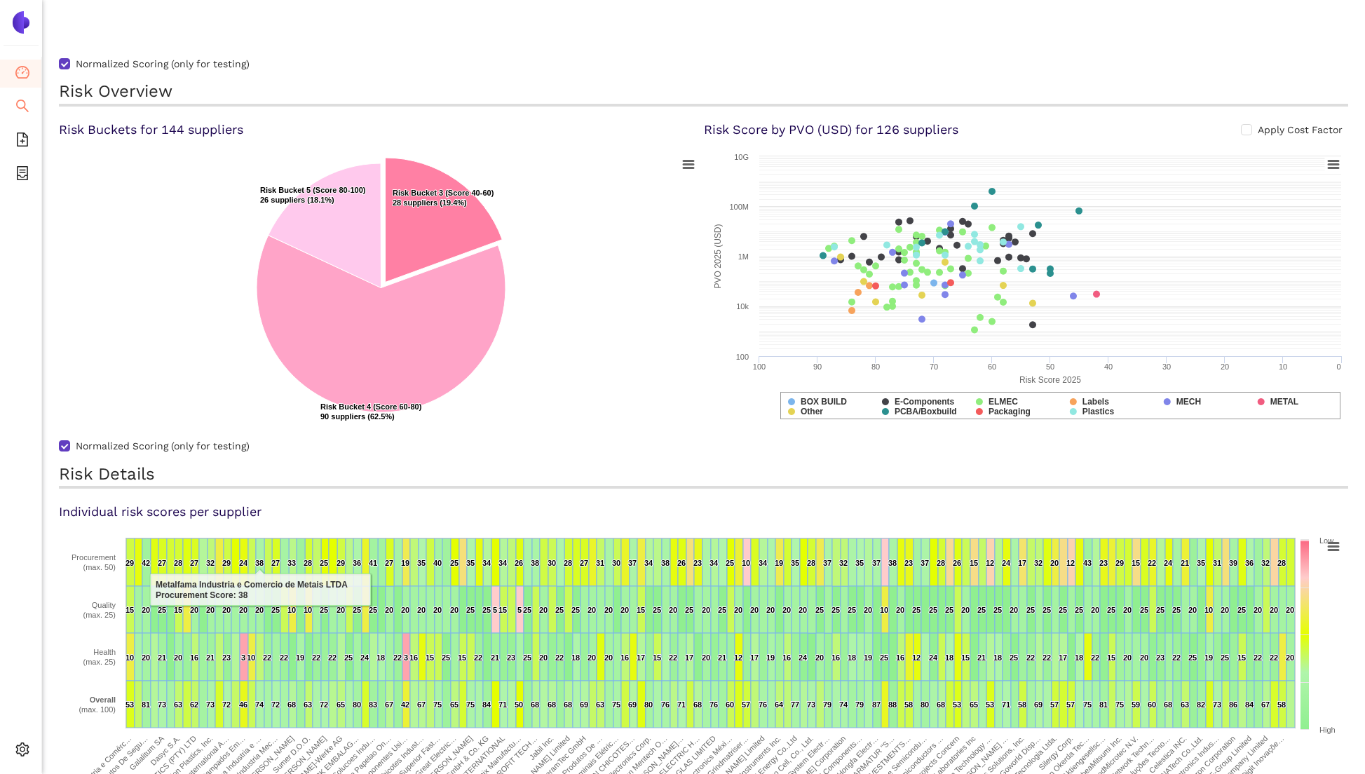
click at [20, 104] on icon "search" at bounding box center [22, 106] width 14 height 14
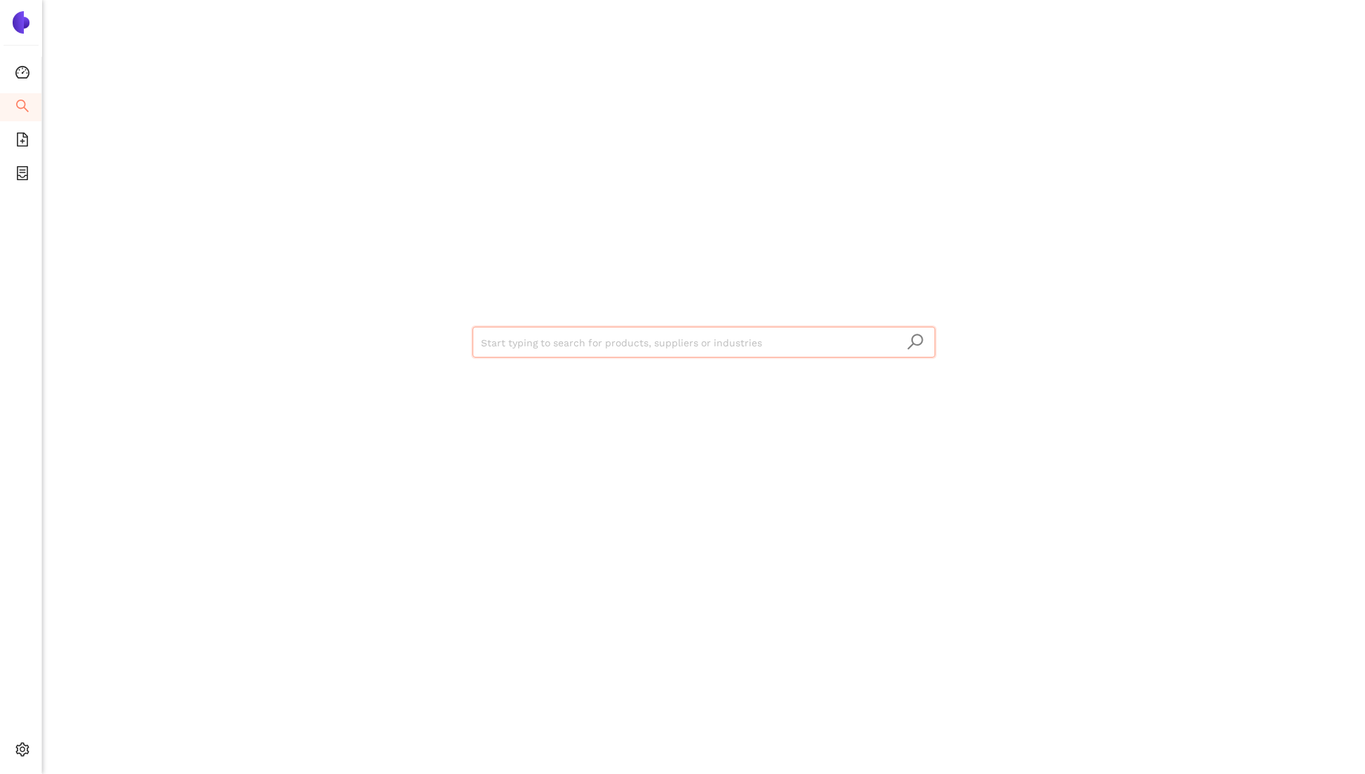
type input ","
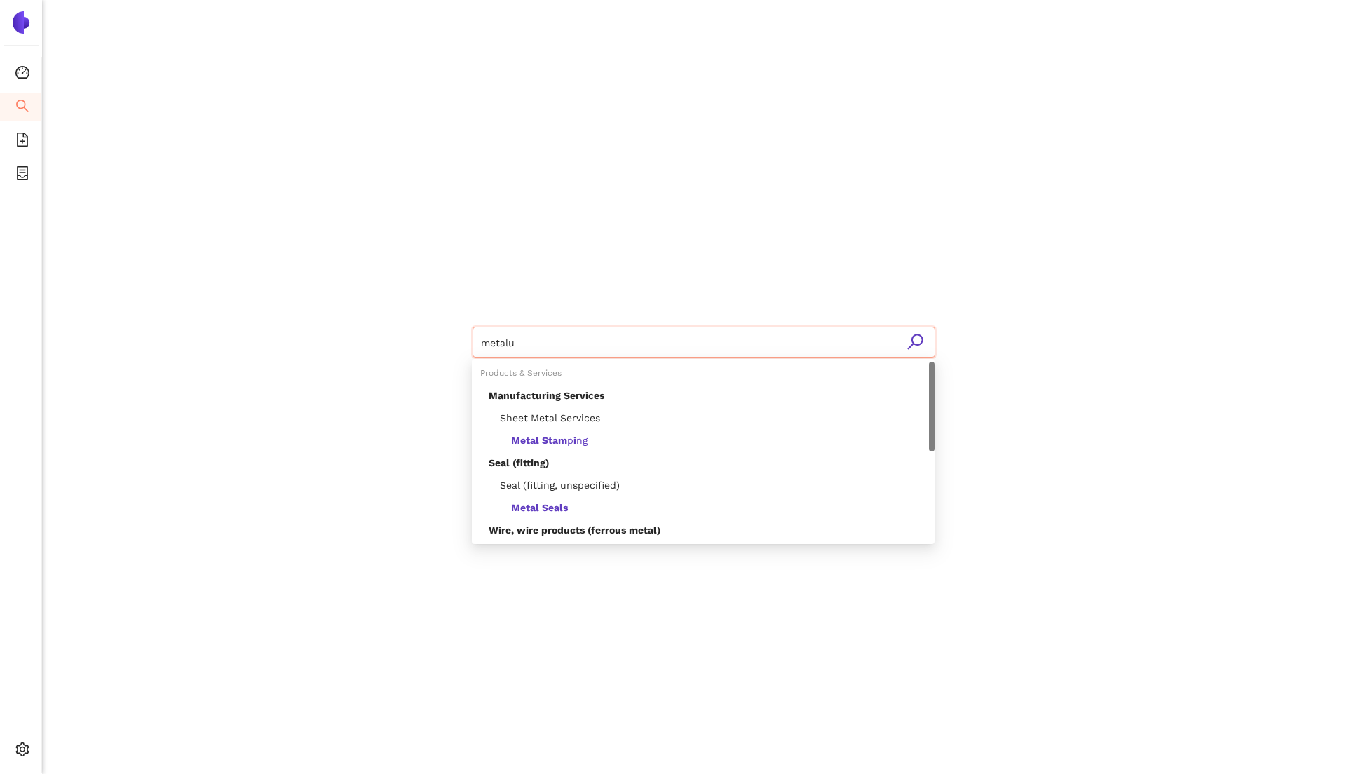
type input "metalus"
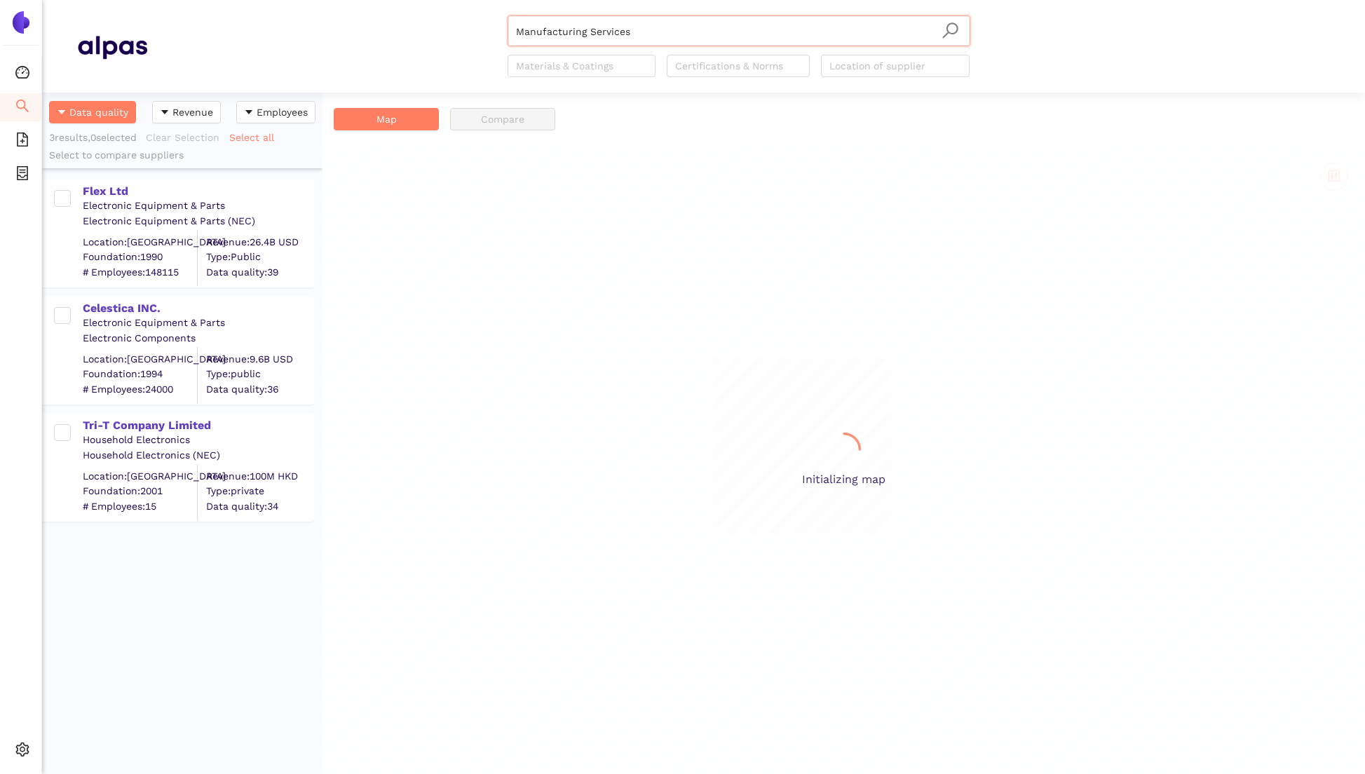
scroll to position [682, 280]
click at [590, 27] on input "Manufacturing Services" at bounding box center [739, 31] width 446 height 31
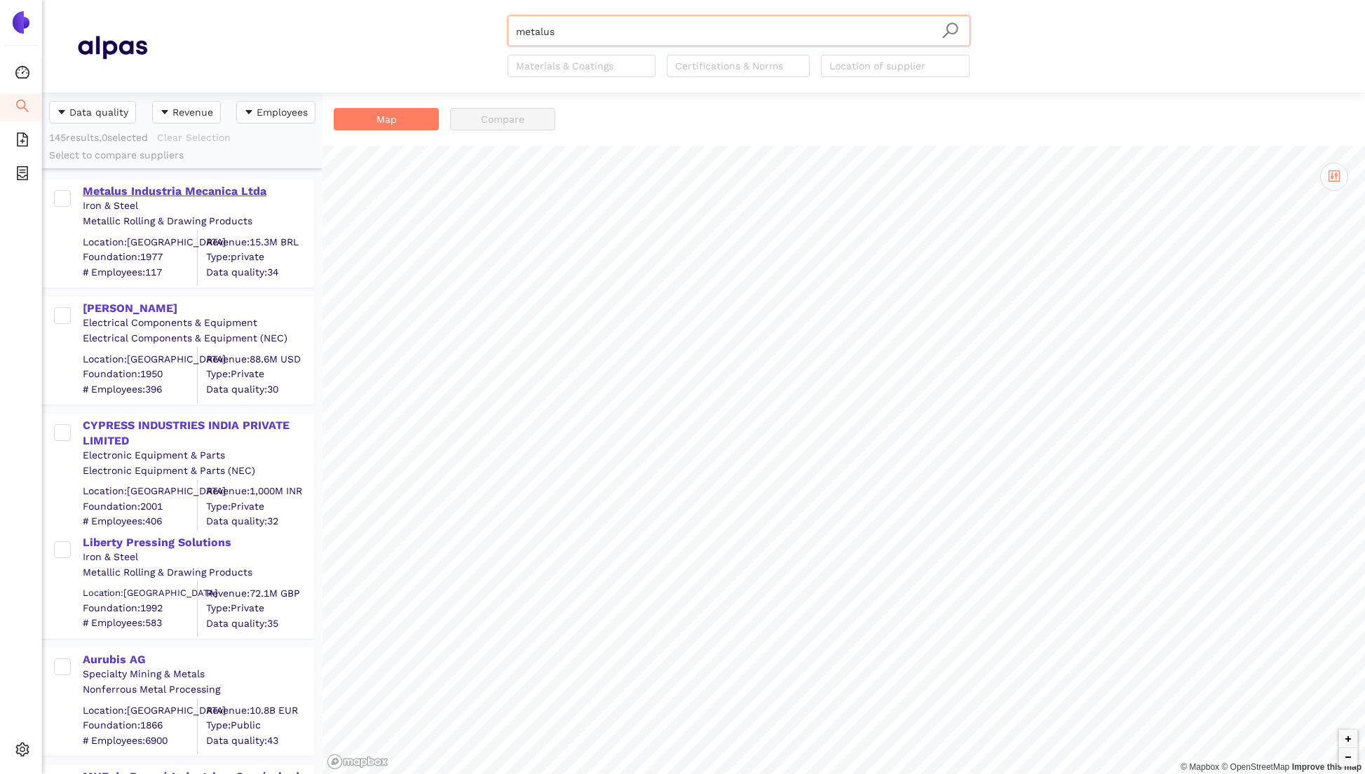
type input "metalus"
click at [199, 197] on div "Metalus Industria Mecanica Ltda" at bounding box center [198, 191] width 230 height 15
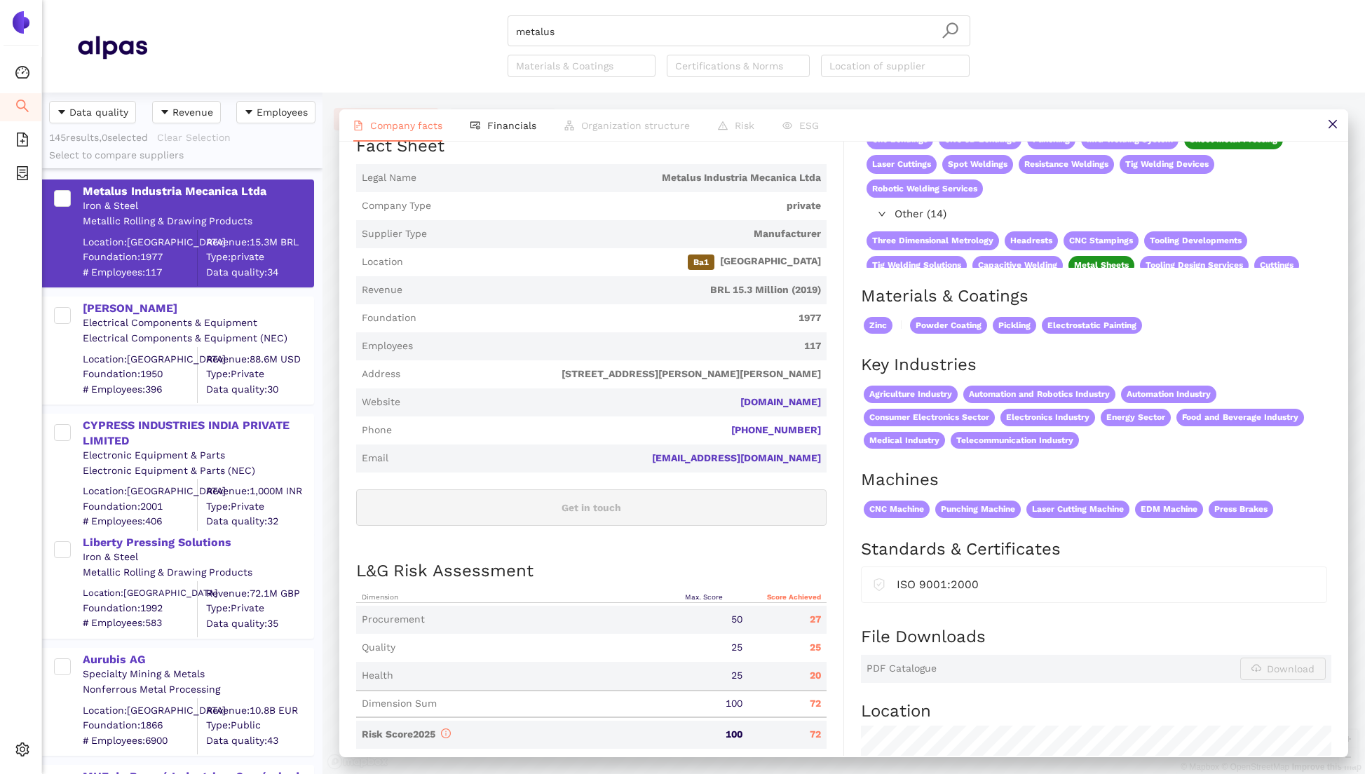
scroll to position [196, 0]
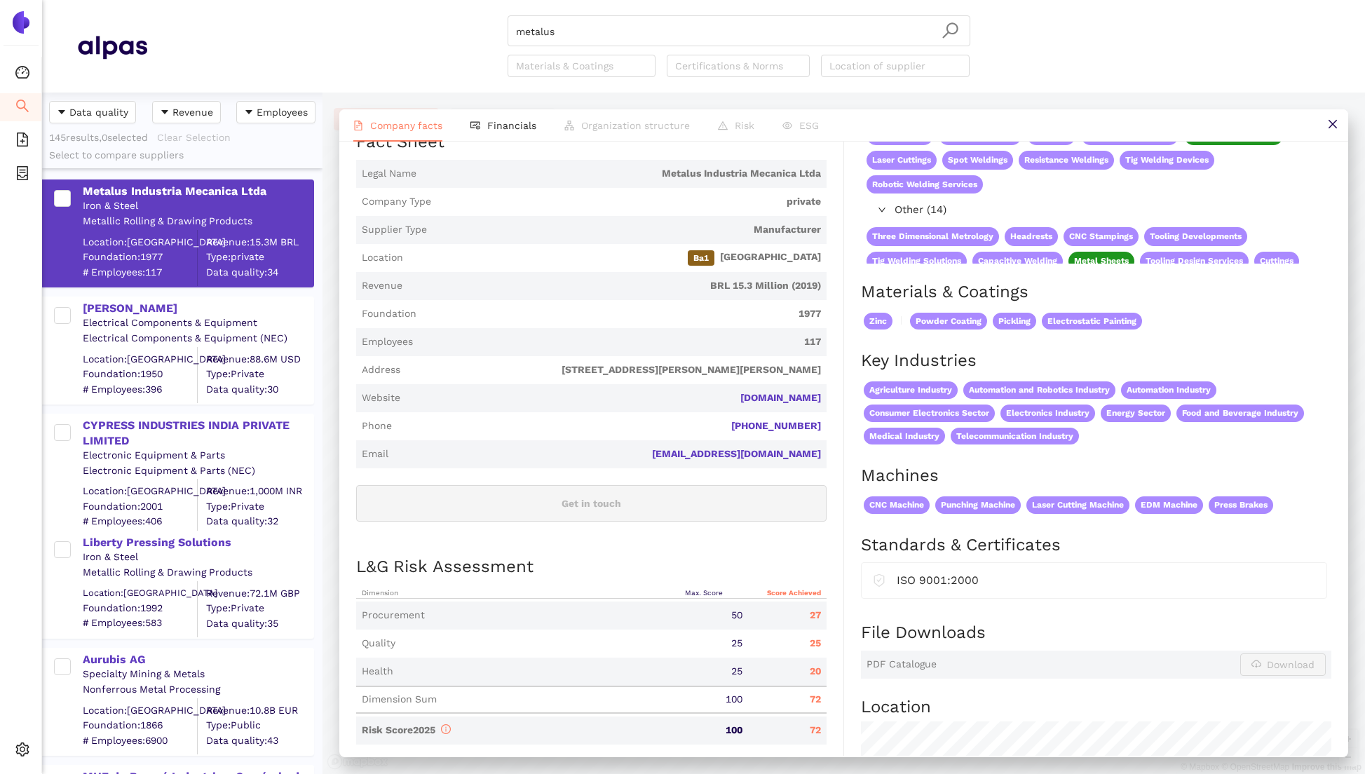
click at [581, 363] on span "[STREET_ADDRESS][PERSON_NAME][PERSON_NAME]" at bounding box center [613, 370] width 415 height 14
drag, startPoint x: 581, startPoint y: 361, endPoint x: 832, endPoint y: 365, distance: 251.8
click at [833, 365] on div "Industry Iron & Steel Company Description Metalus Industria Mecanica Ltda is a …" at bounding box center [600, 553] width 488 height 1072
click at [832, 365] on div "Industry Iron & Steel Company Description Metalus Industria Mecanica Ltda is a …" at bounding box center [600, 553] width 488 height 1072
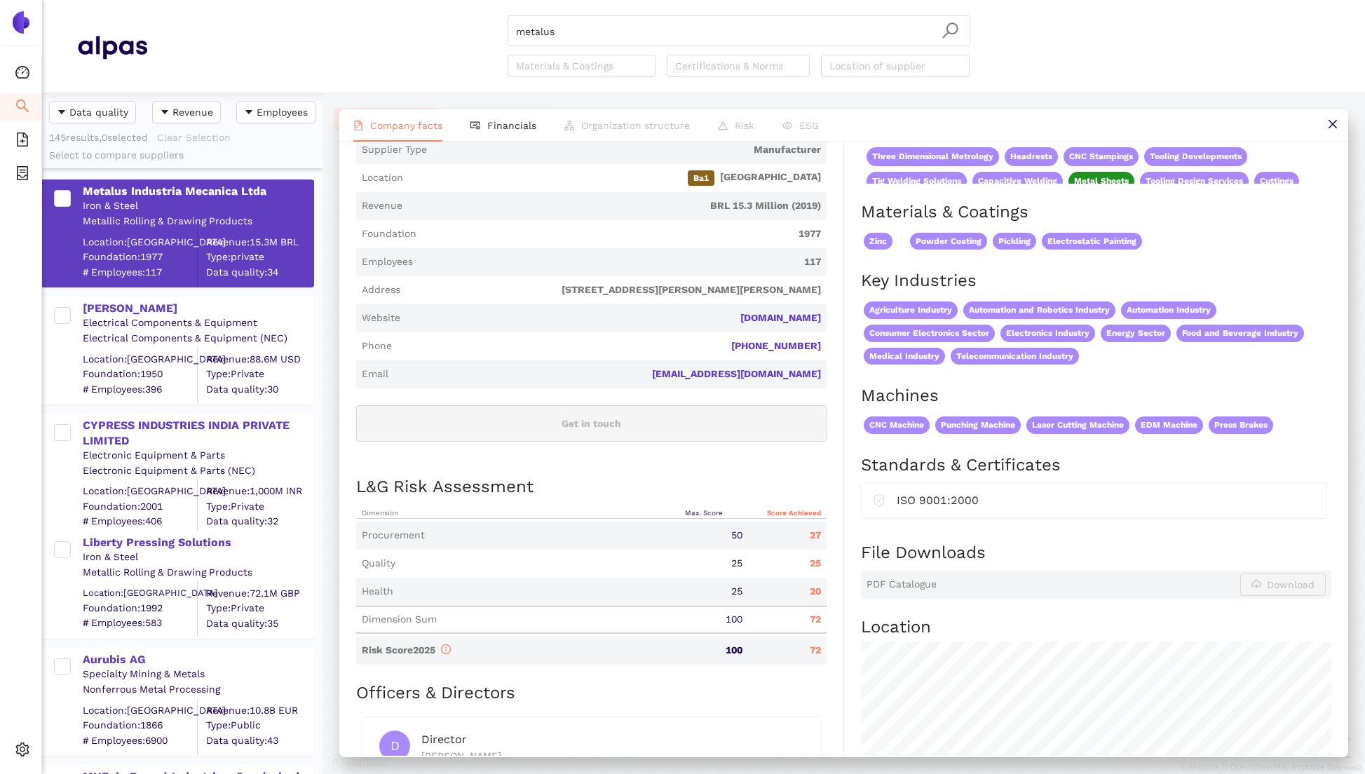
scroll to position [0, 0]
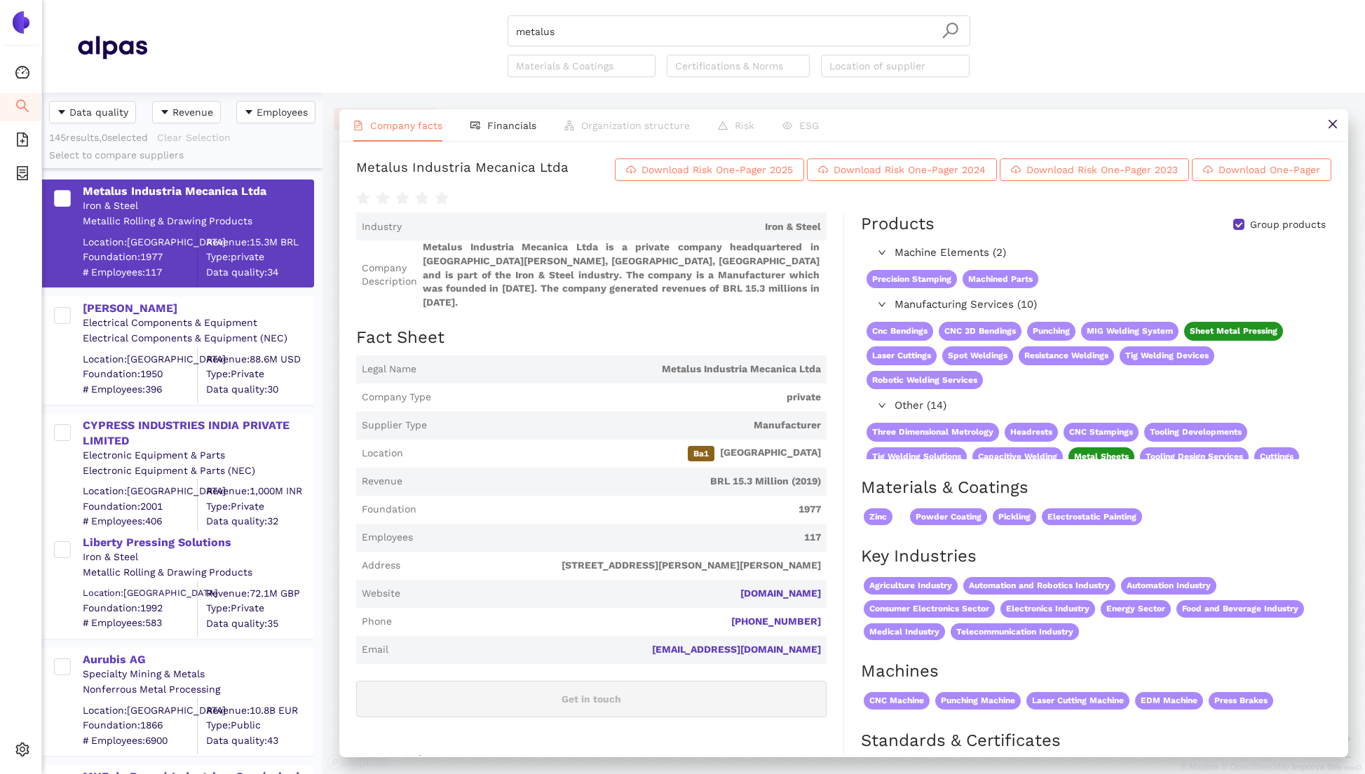
click at [693, 363] on span "Metalus Industria Mecanica Ltda" at bounding box center [621, 370] width 399 height 14
drag, startPoint x: 693, startPoint y: 357, endPoint x: 794, endPoint y: 559, distance: 225.5
click at [794, 559] on div "Legal Name Metalus Industria Mecanica Ltda Company Type private Supplier Type M…" at bounding box center [591, 545] width 471 height 379
click at [773, 536] on span "Employees 117" at bounding box center [591, 538] width 471 height 28
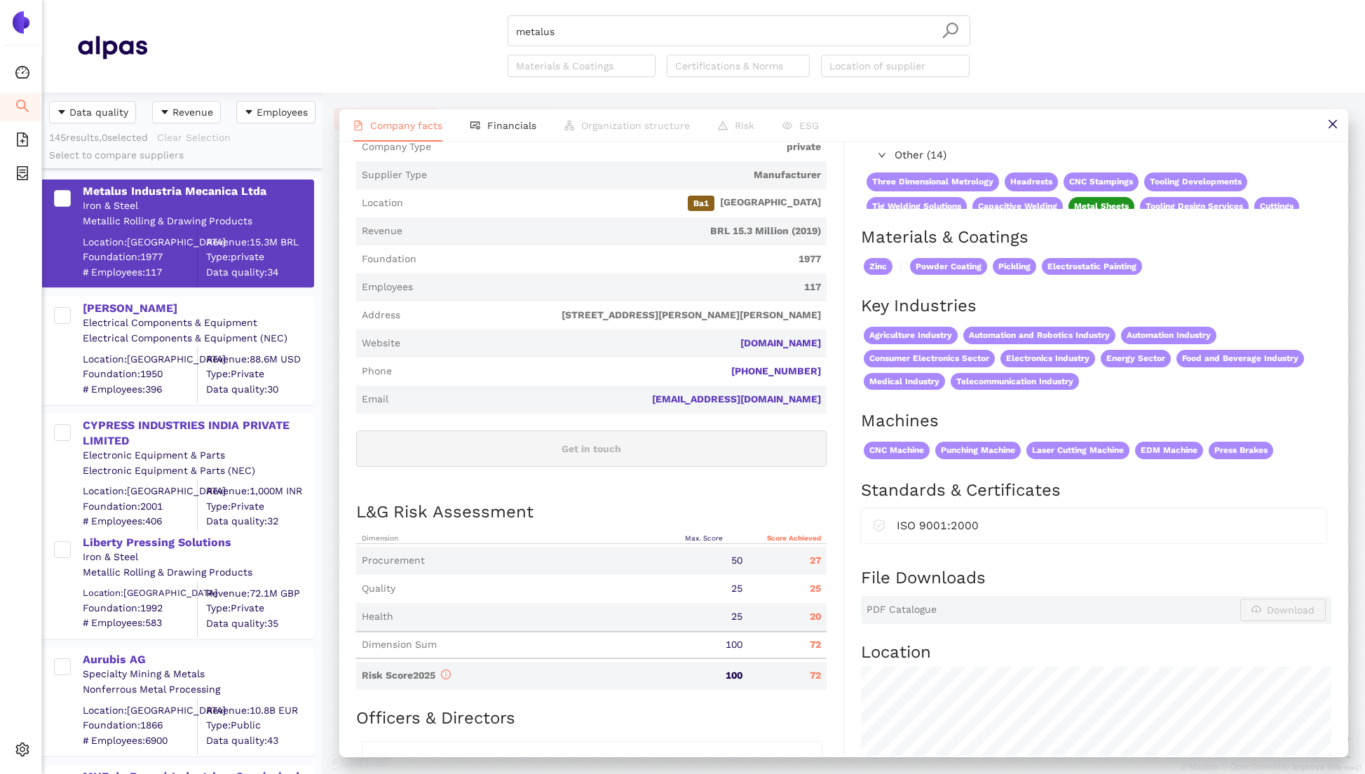
scroll to position [358, 0]
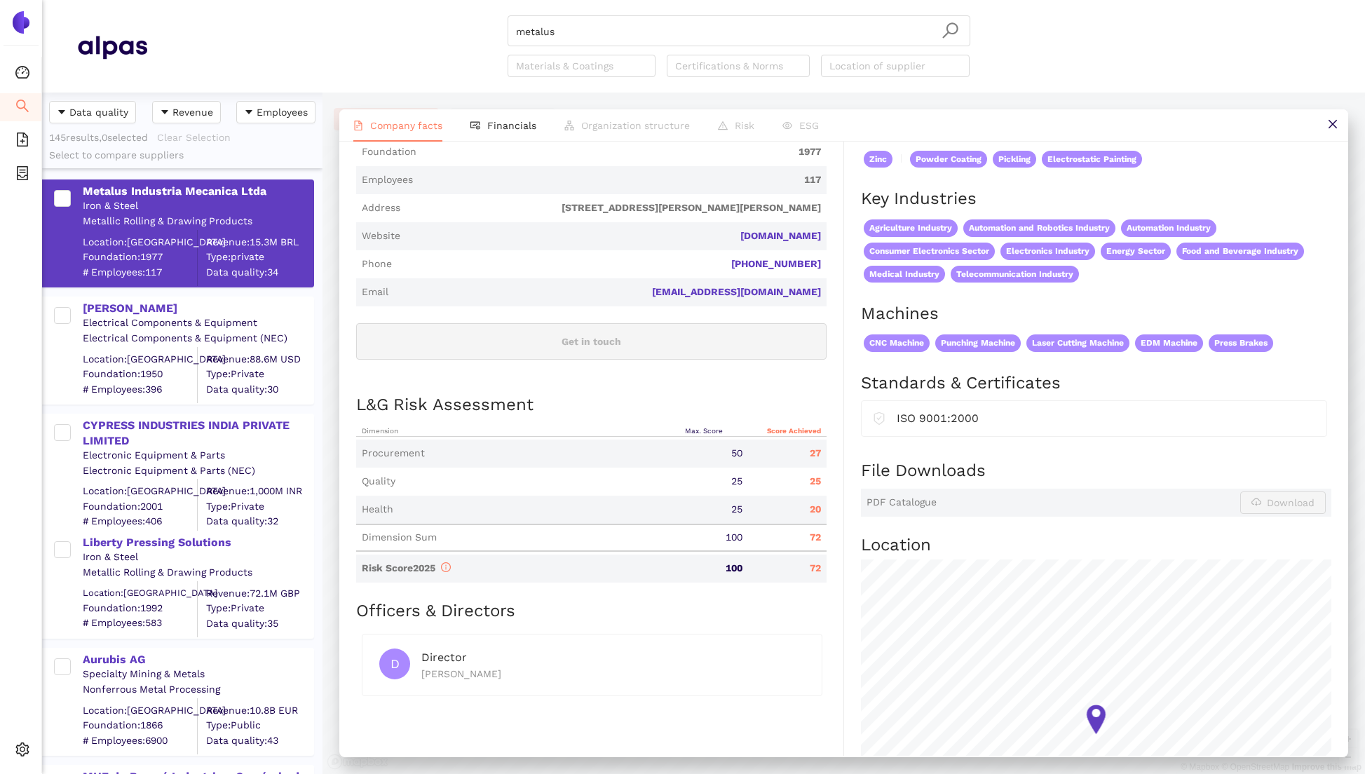
click at [370, 393] on h2 "L&G Risk Assessment" at bounding box center [591, 405] width 471 height 24
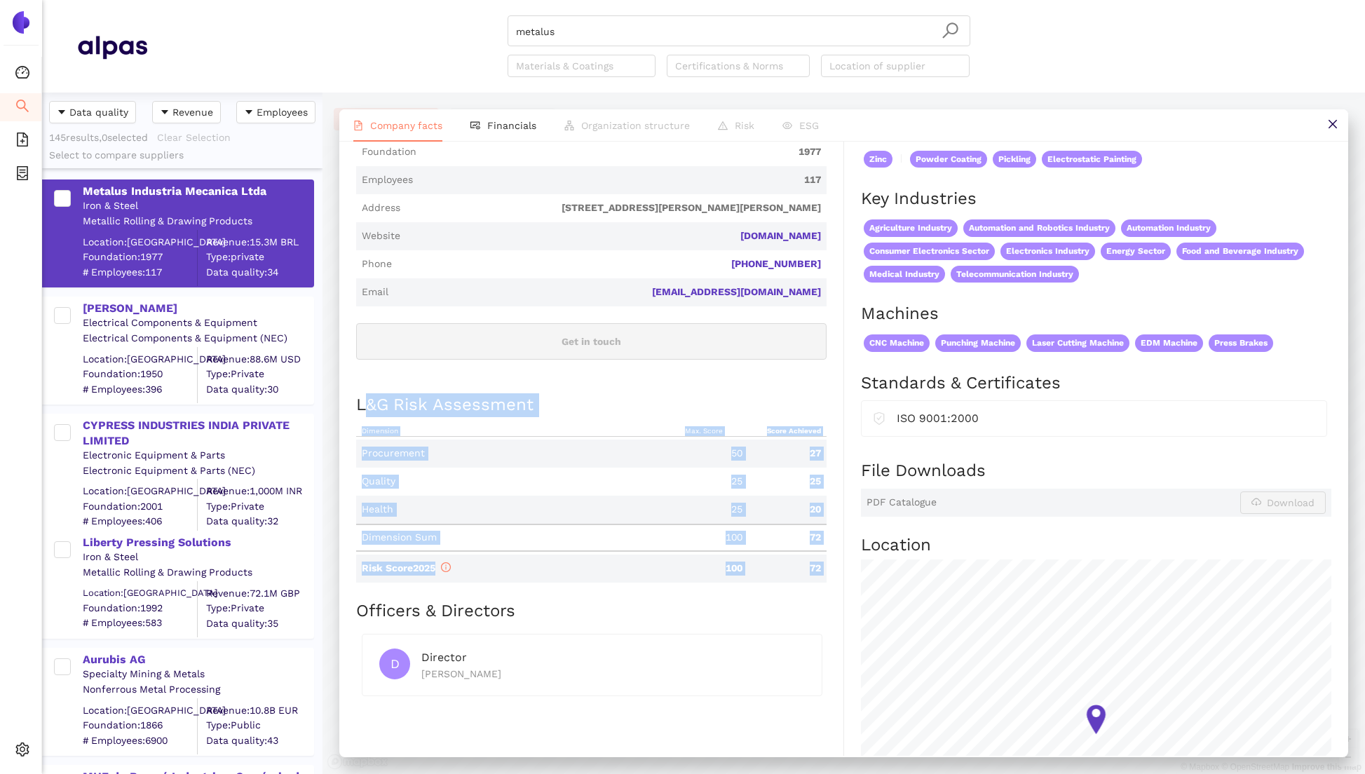
drag, startPoint x: 370, startPoint y: 386, endPoint x: 818, endPoint y: 557, distance: 480.0
click at [818, 556] on div "L&G Risk Assessment Dimension Max. Score Score Achieved Procurement 50 27 Quali…" at bounding box center [591, 496] width 471 height 206
click at [818, 562] on div "72" at bounding box center [787, 569] width 79 height 14
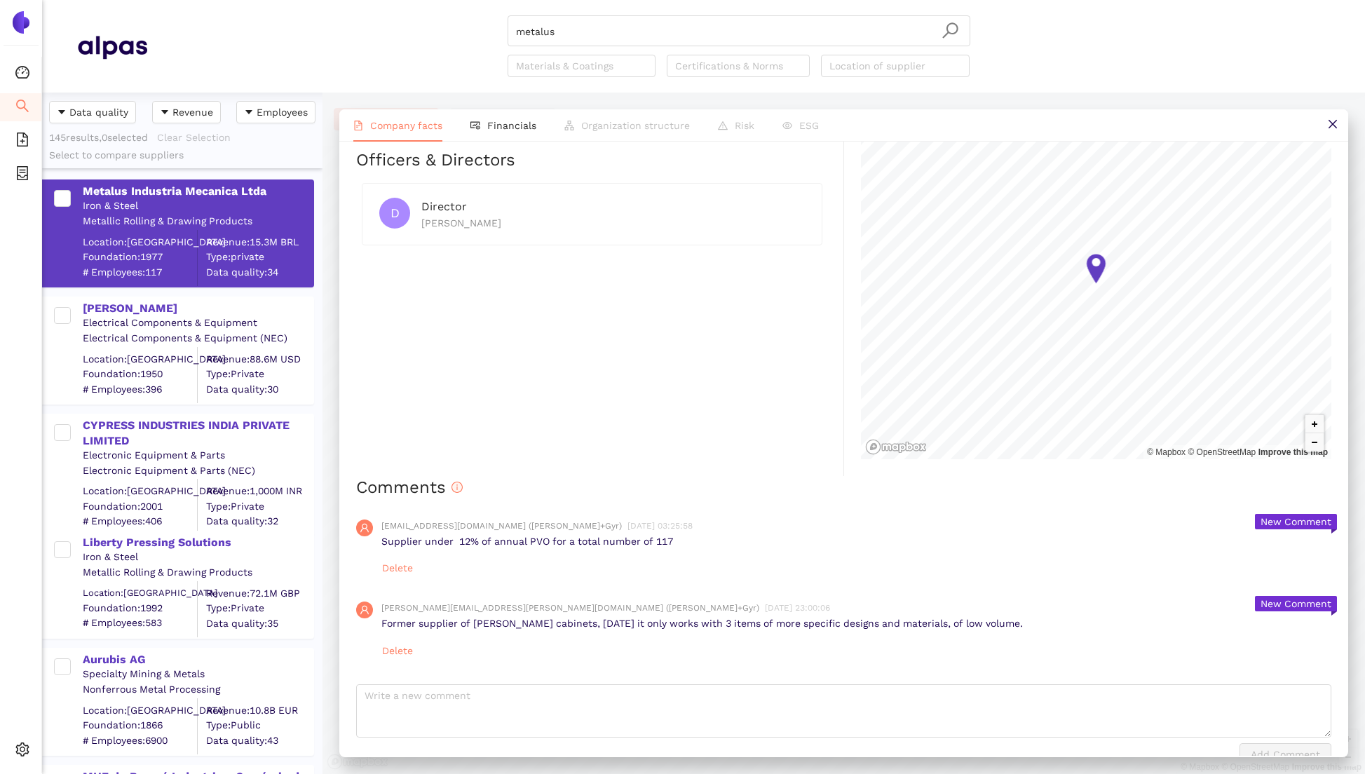
scroll to position [819, 0]
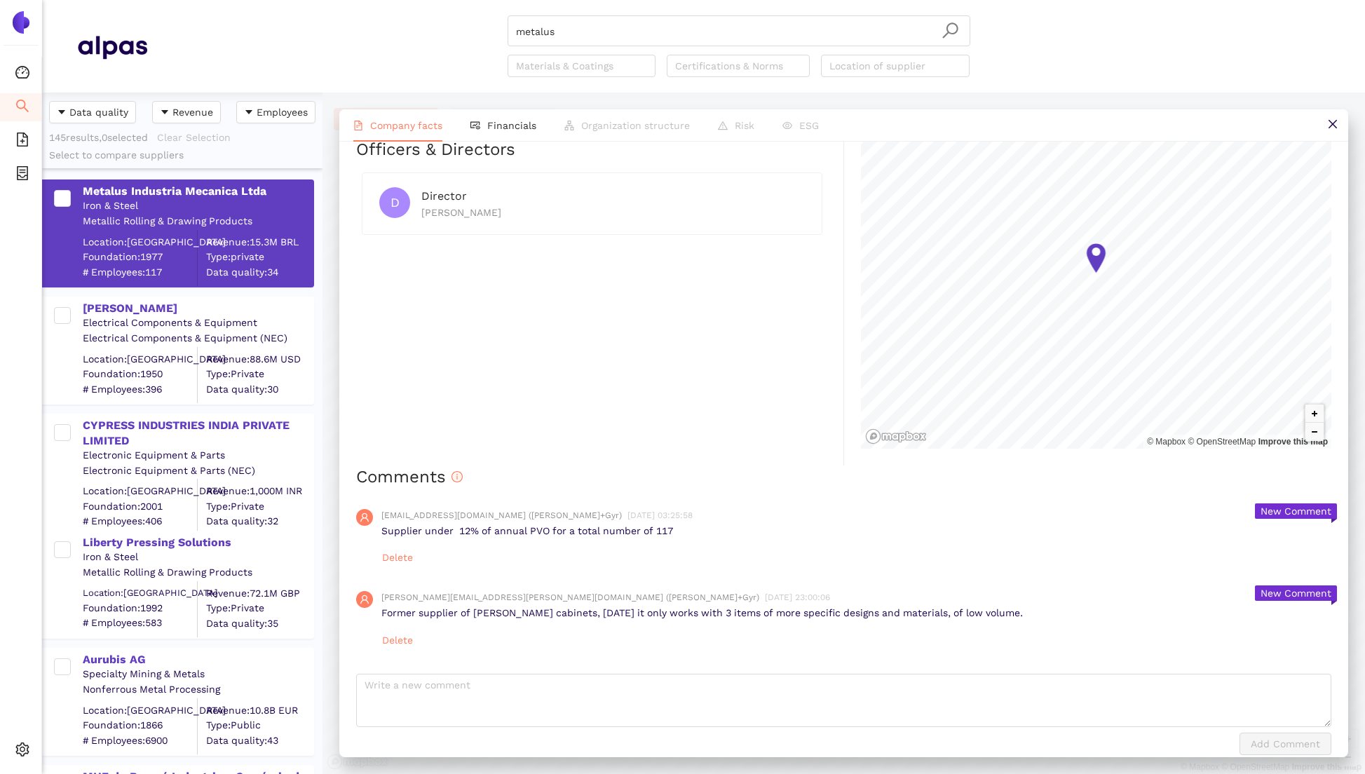
click at [518, 525] on p "Supplier under 12% of annual PVO for a total number of 117" at bounding box center [856, 532] width 950 height 14
drag, startPoint x: 518, startPoint y: 525, endPoint x: 723, endPoint y: 534, distance: 205.0
click at [723, 534] on p "Supplier under 12% of annual PVO for a total number of 117" at bounding box center [856, 532] width 950 height 14
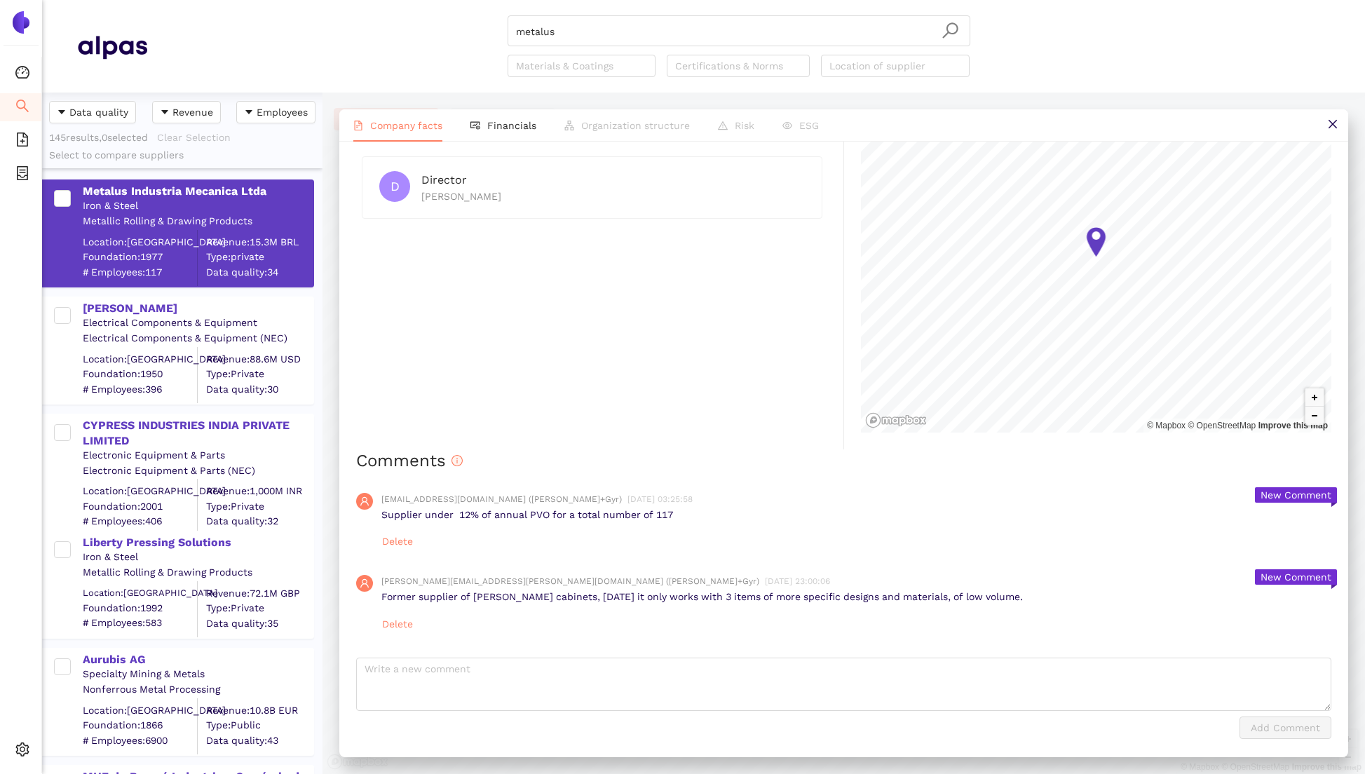
scroll to position [0, 0]
